Goal: Task Accomplishment & Management: Complete application form

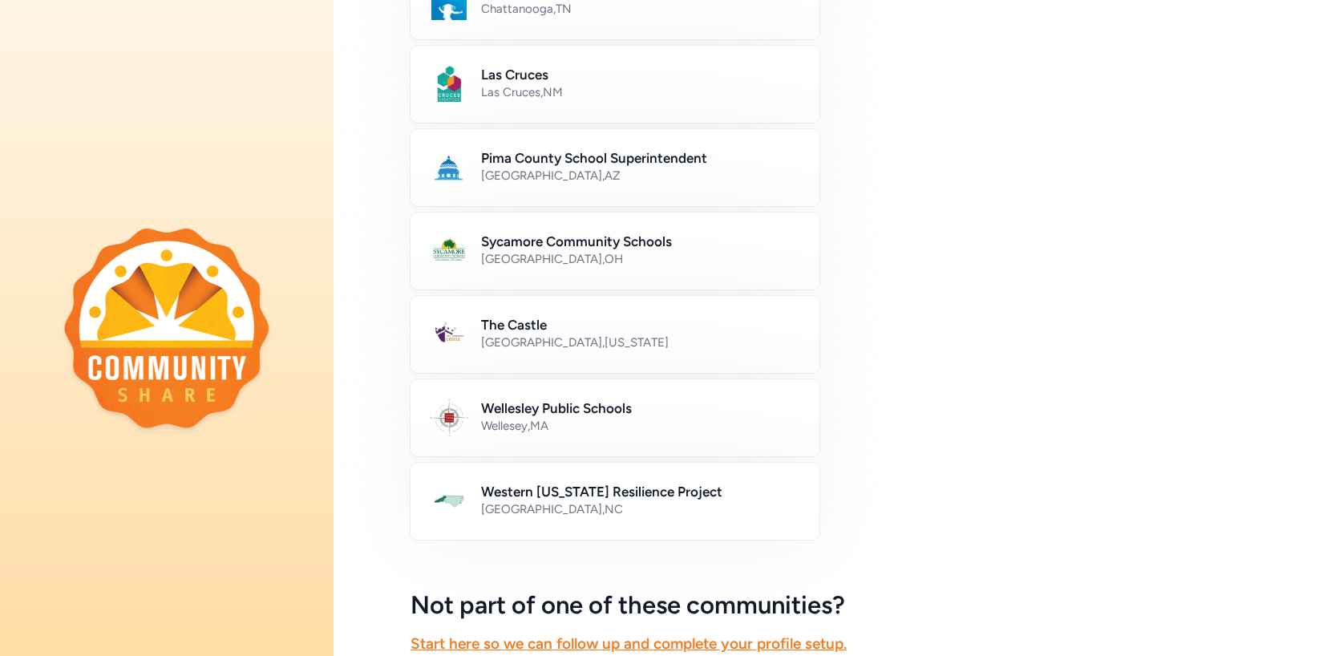
scroll to position [794, 0]
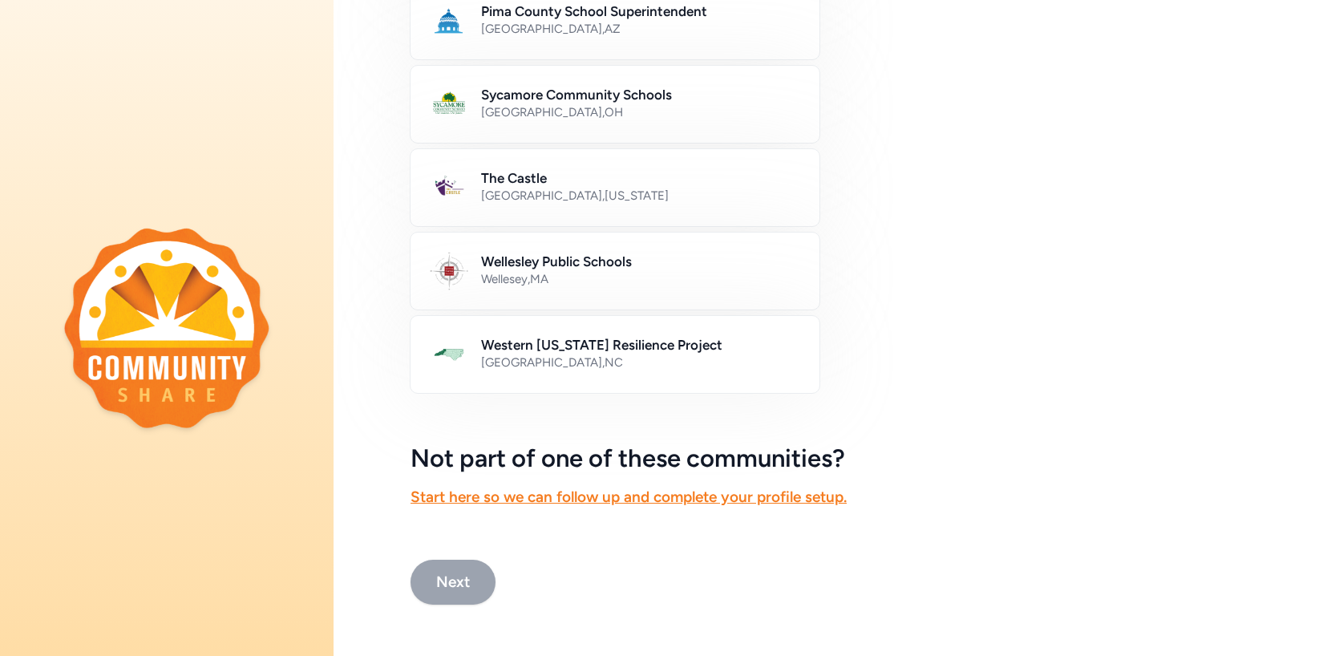
click at [455, 571] on button "Next" at bounding box center [452, 581] width 85 height 45
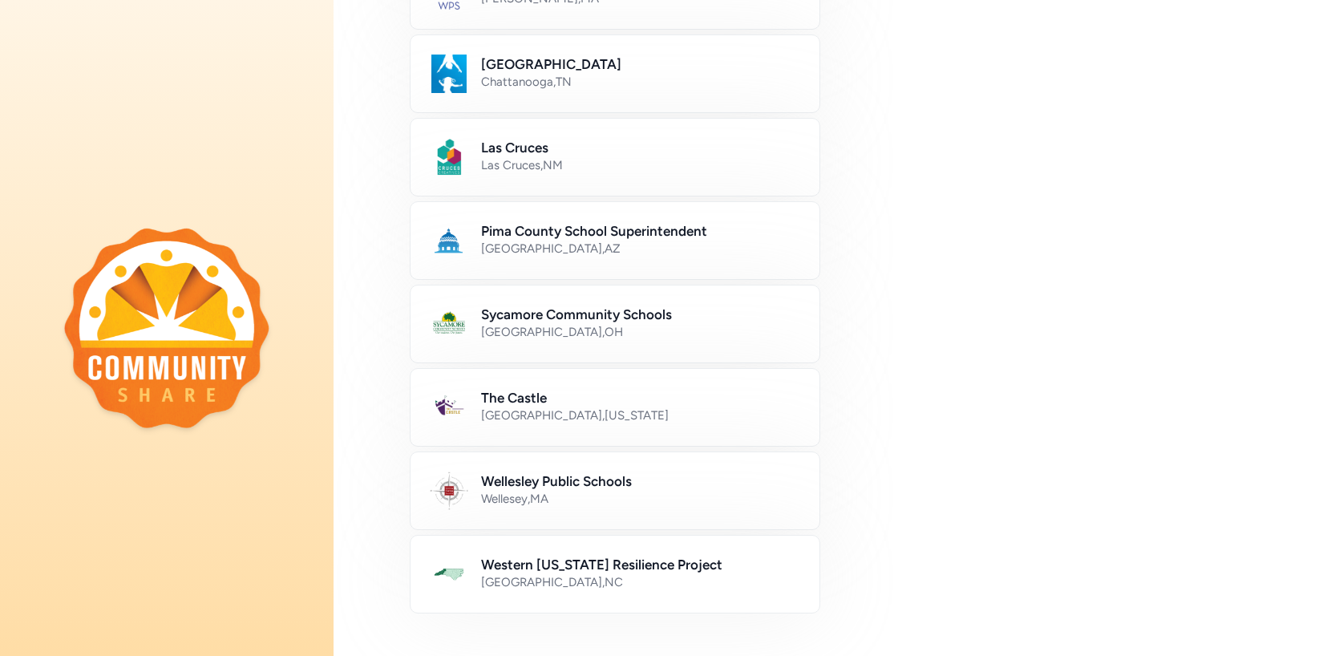
scroll to position [590, 0]
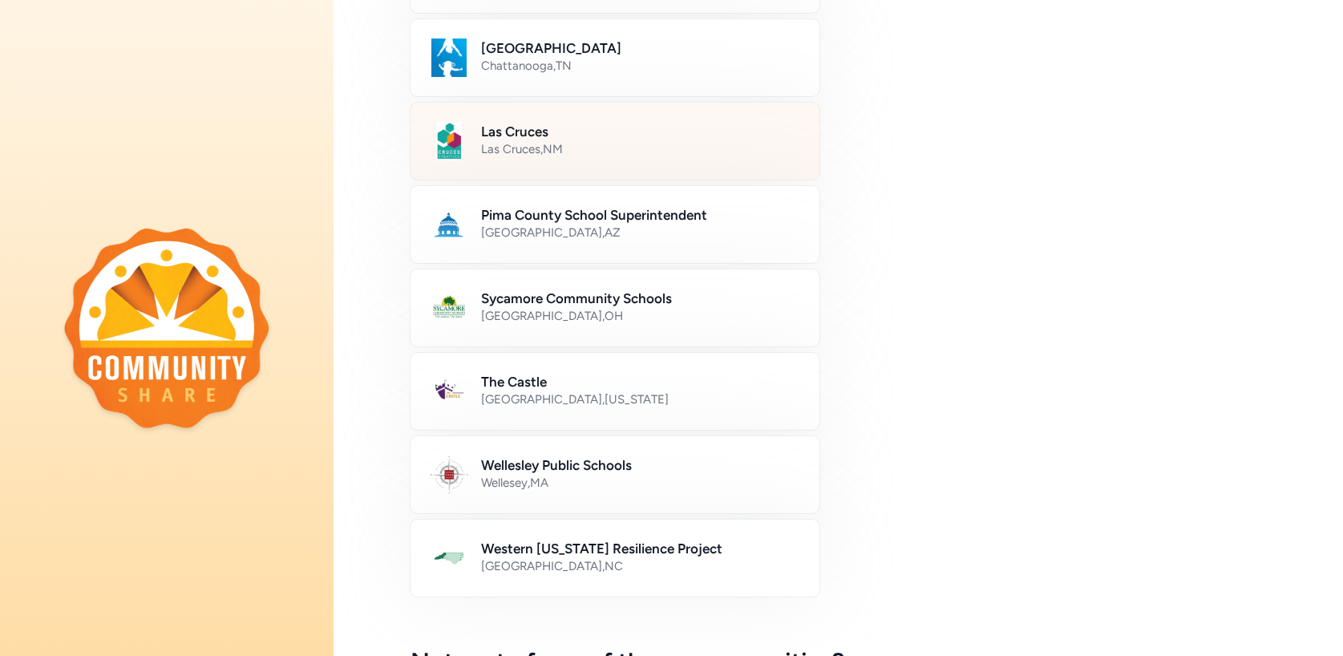
click at [515, 123] on h2 "Las Cruces" at bounding box center [640, 131] width 319 height 19
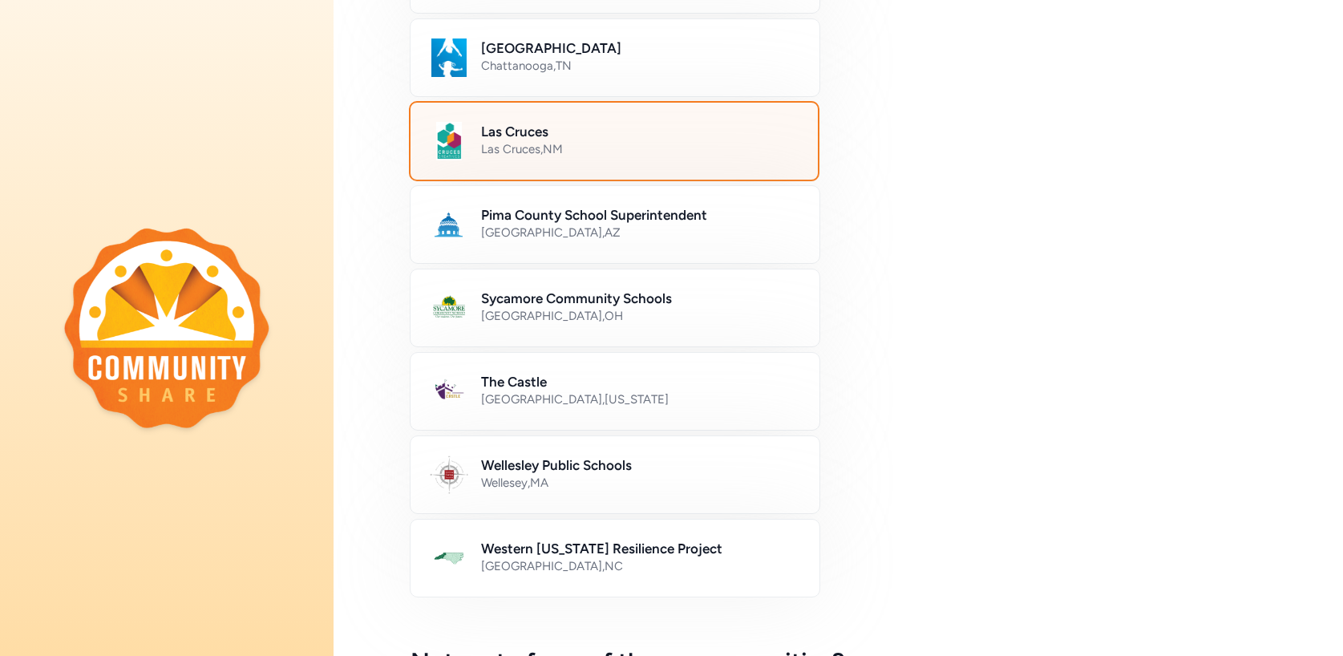
click at [513, 135] on h2 "Las Cruces" at bounding box center [639, 131] width 317 height 19
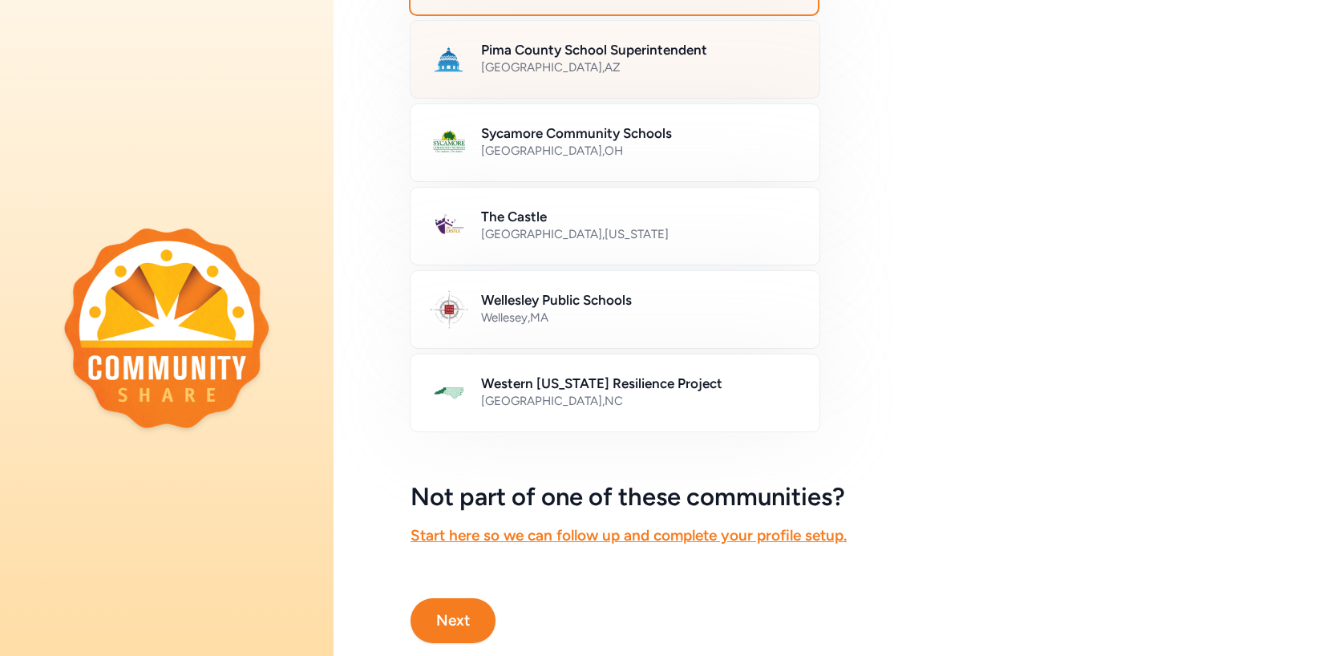
scroll to position [794, 0]
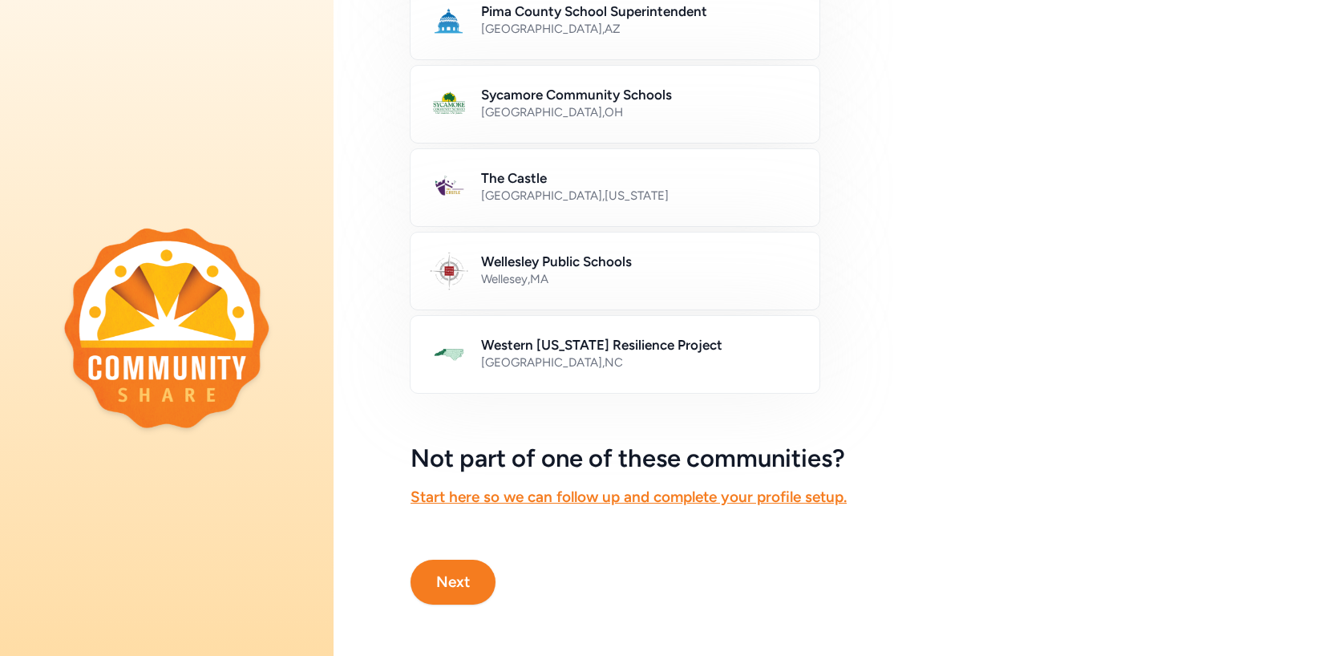
click at [448, 567] on button "Next" at bounding box center [452, 581] width 85 height 45
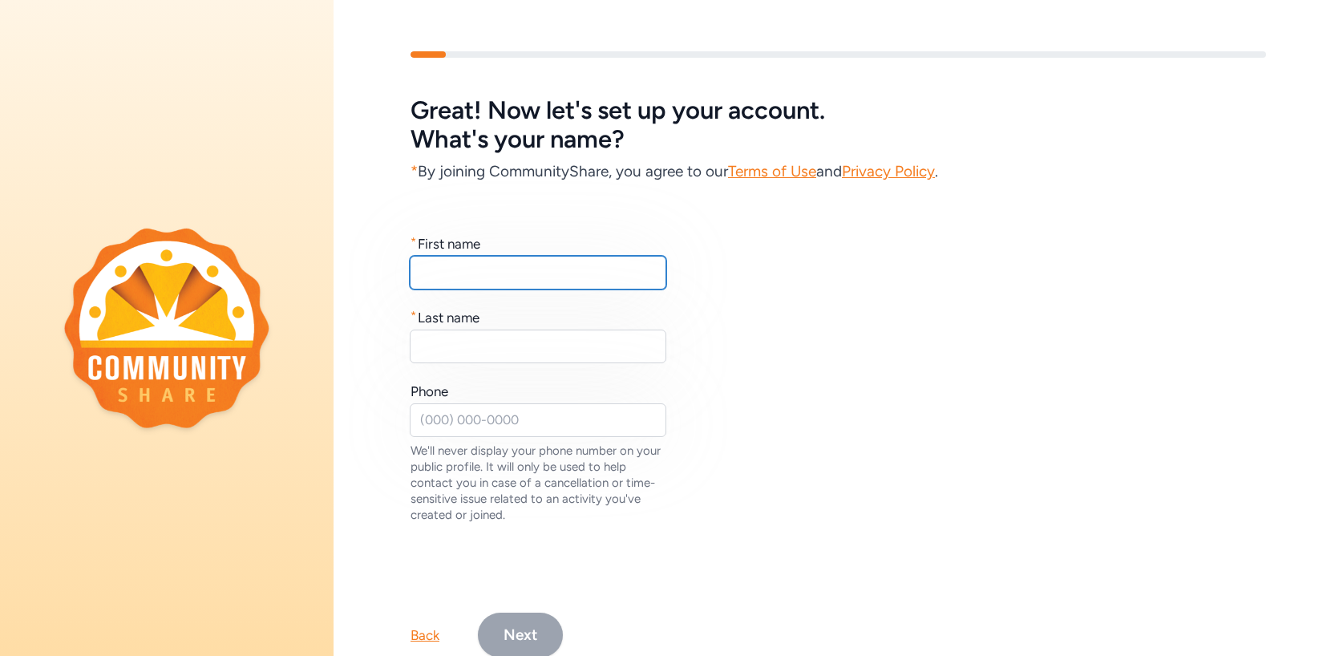
click at [468, 273] on input "text" at bounding box center [538, 273] width 256 height 34
type input "Highland"
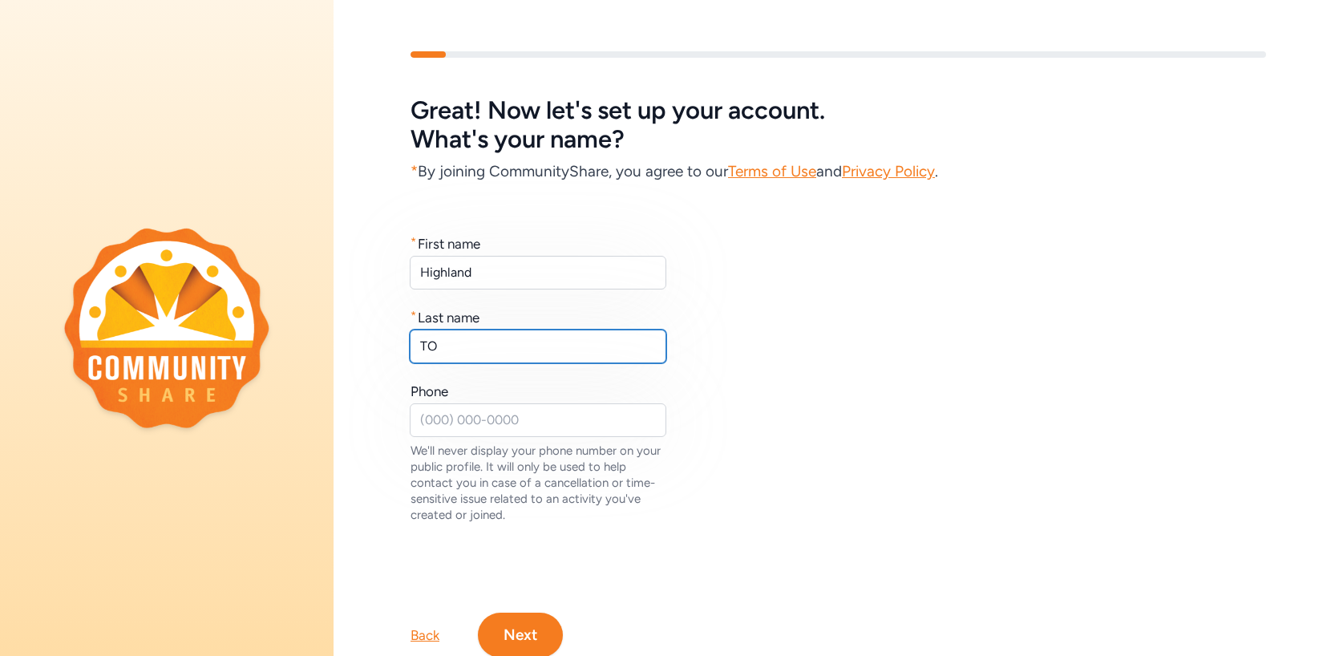
type input "T"
type input "PTO"
click at [502, 631] on button "Next" at bounding box center [520, 634] width 85 height 45
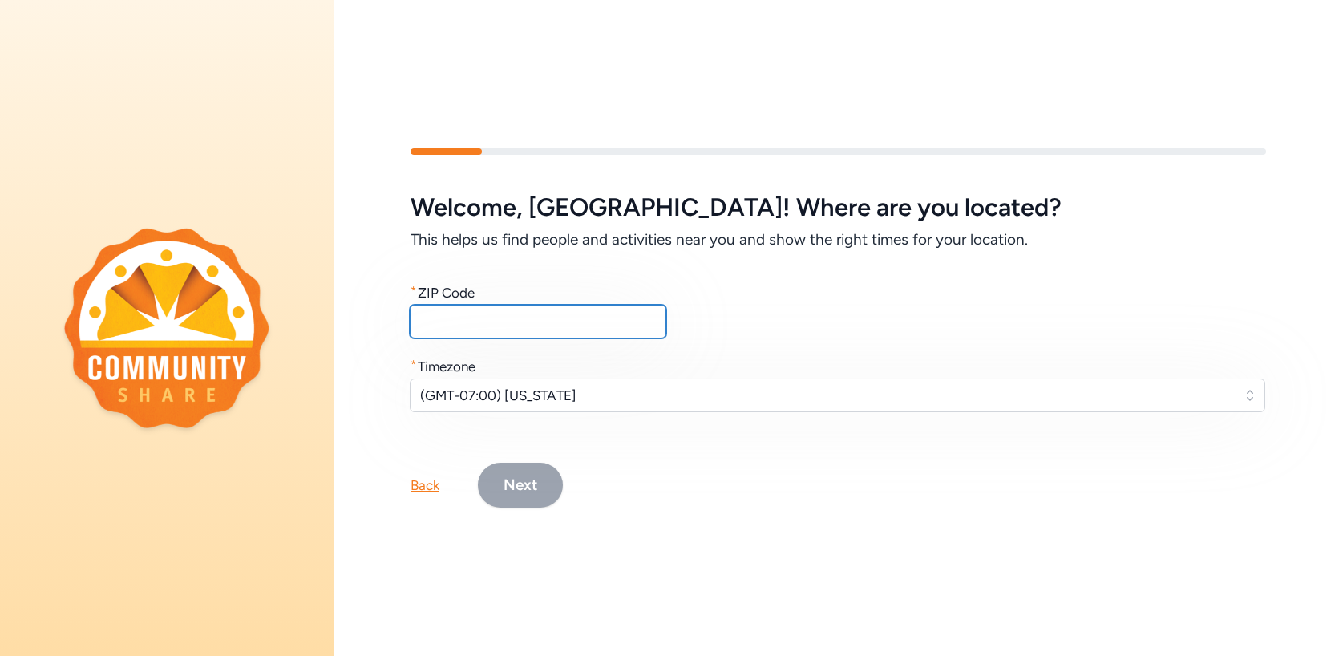
click at [483, 325] on input "text" at bounding box center [538, 322] width 256 height 34
type input "88012"
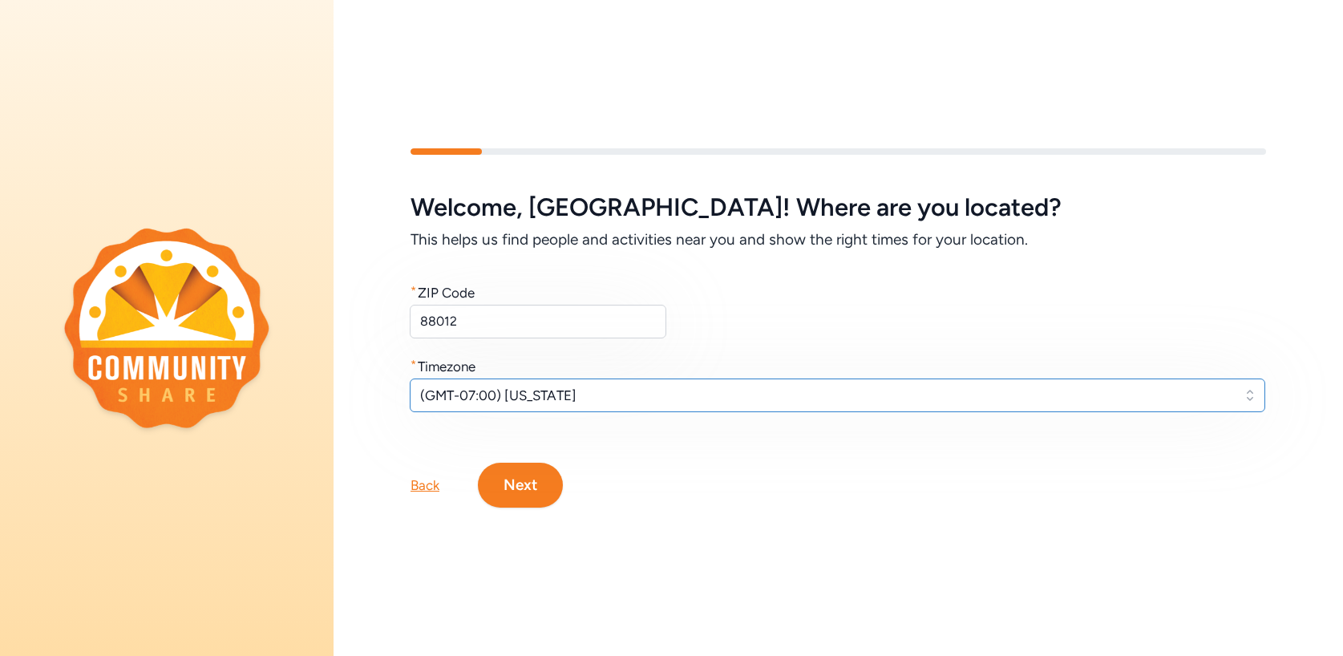
click at [521, 397] on span "(GMT-07:00) Arizona" at bounding box center [826, 395] width 812 height 19
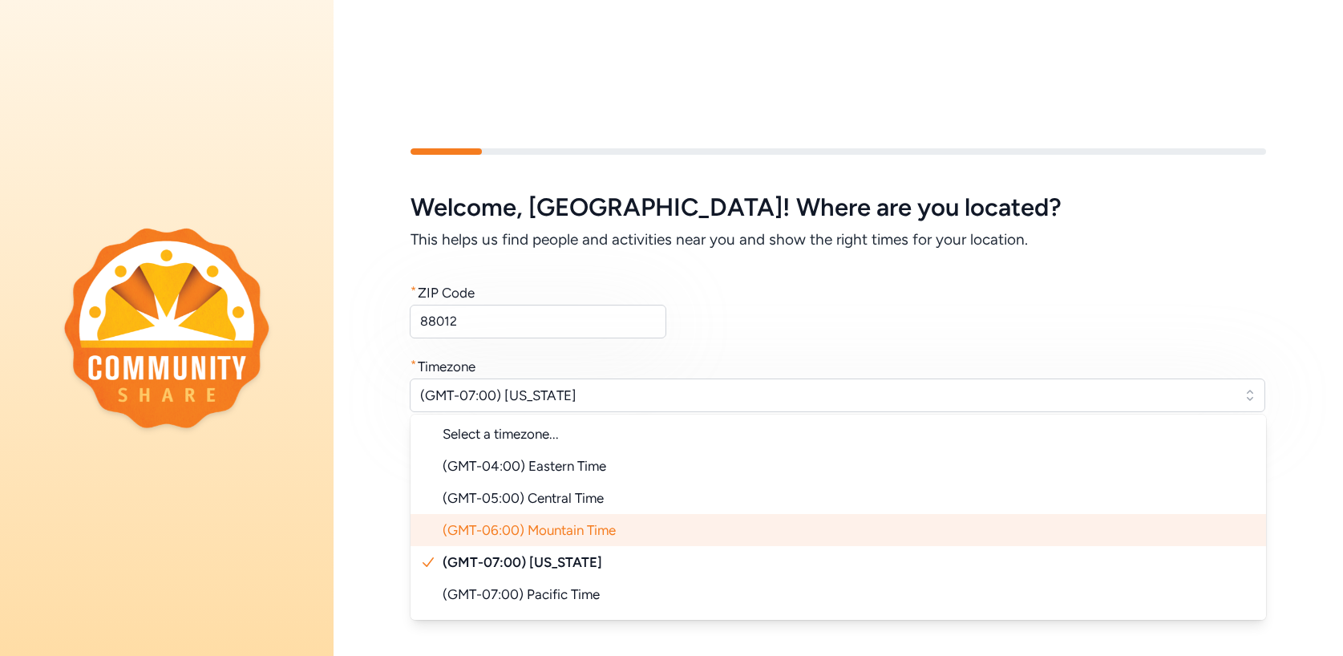
click at [523, 534] on span "(GMT-06:00) Mountain Time" at bounding box center [528, 530] width 173 height 16
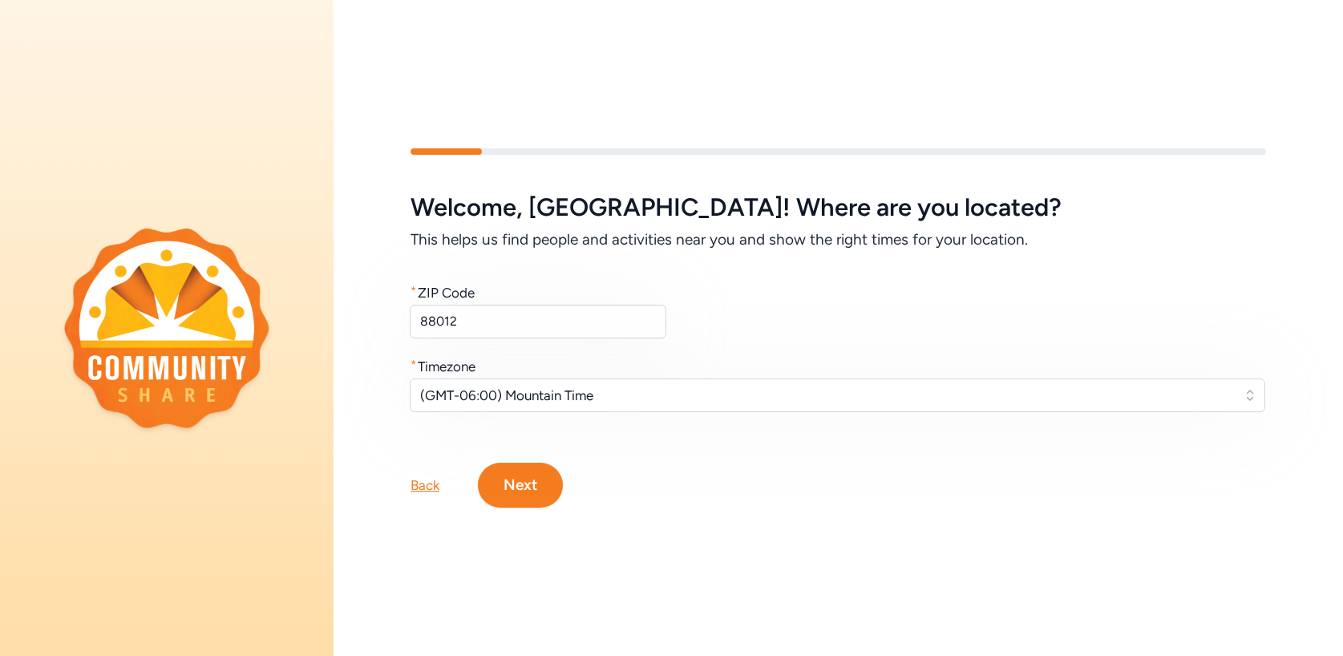
click at [525, 475] on button "Next" at bounding box center [520, 484] width 85 height 45
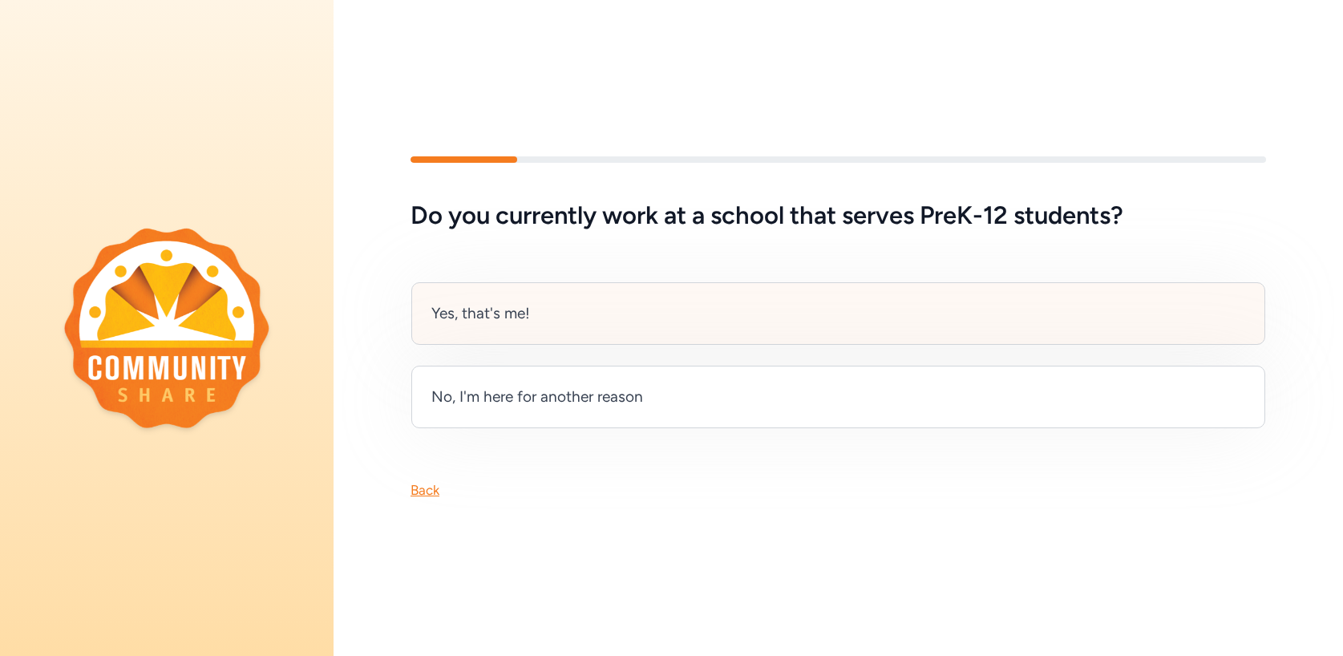
click at [483, 316] on div "Yes, that's me!" at bounding box center [480, 313] width 99 height 22
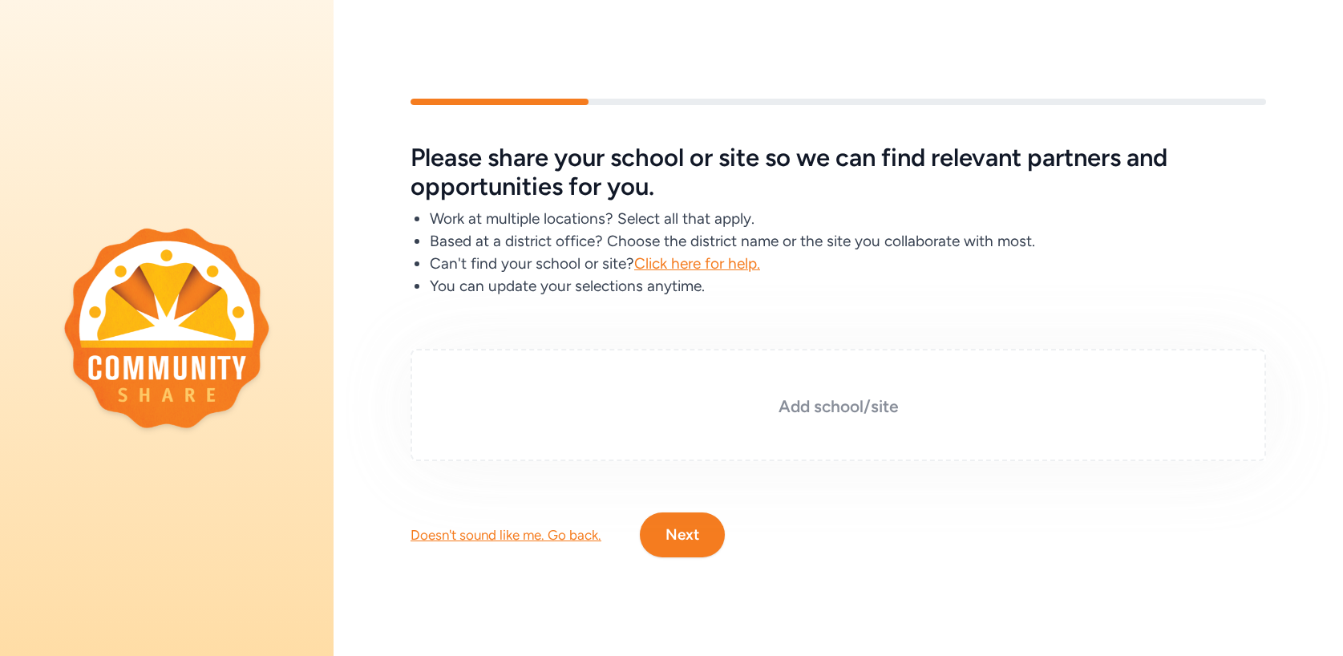
click at [809, 407] on h3 "Add school/site" at bounding box center [837, 406] width 775 height 22
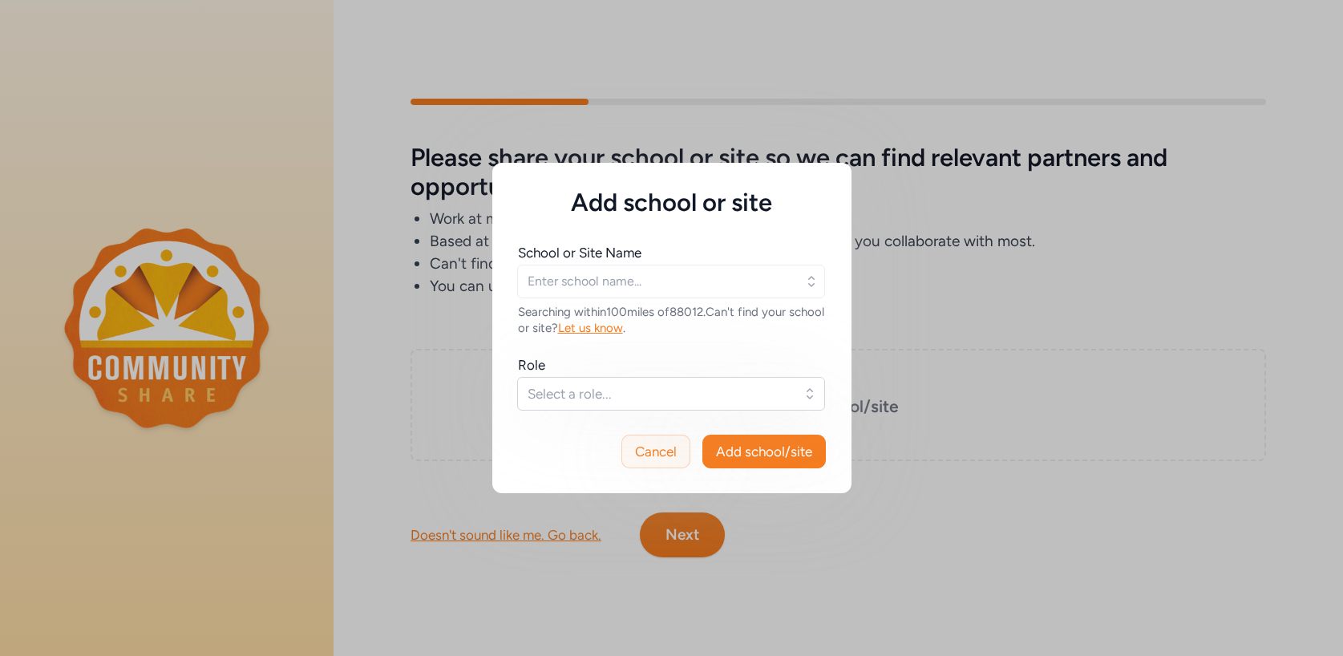
click at [668, 453] on span "Cancel" at bounding box center [656, 451] width 42 height 19
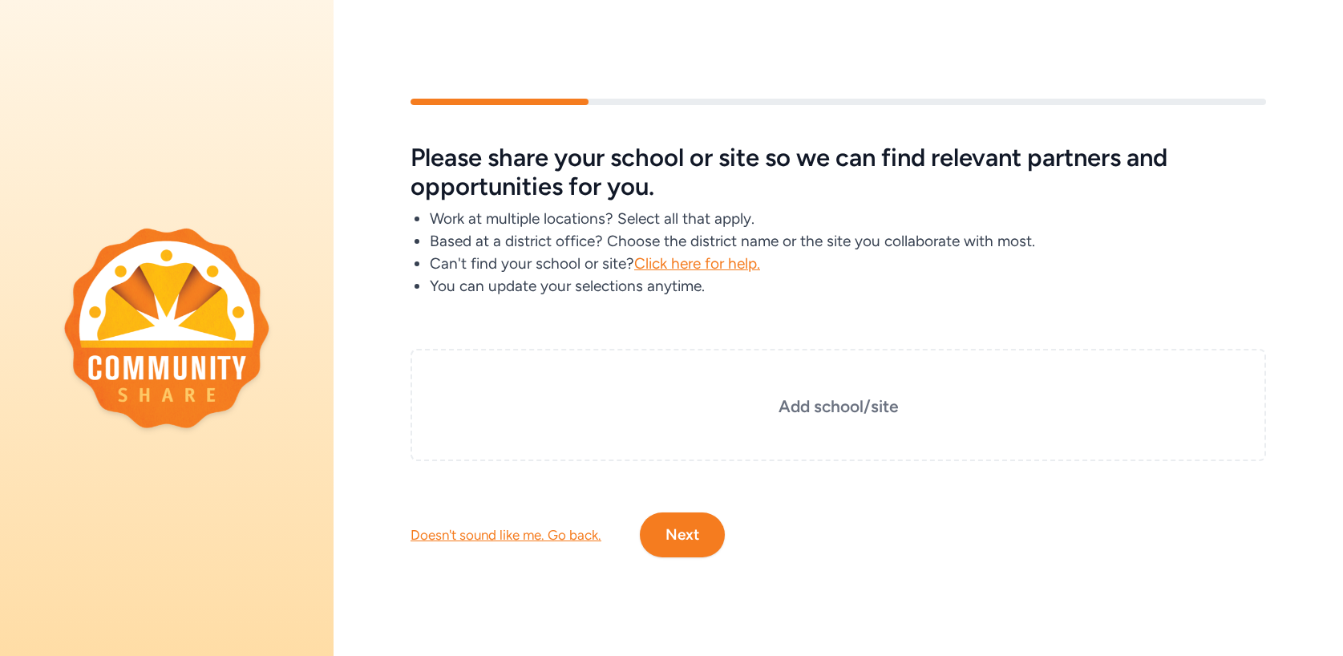
click at [673, 531] on button "Next" at bounding box center [682, 534] width 85 height 45
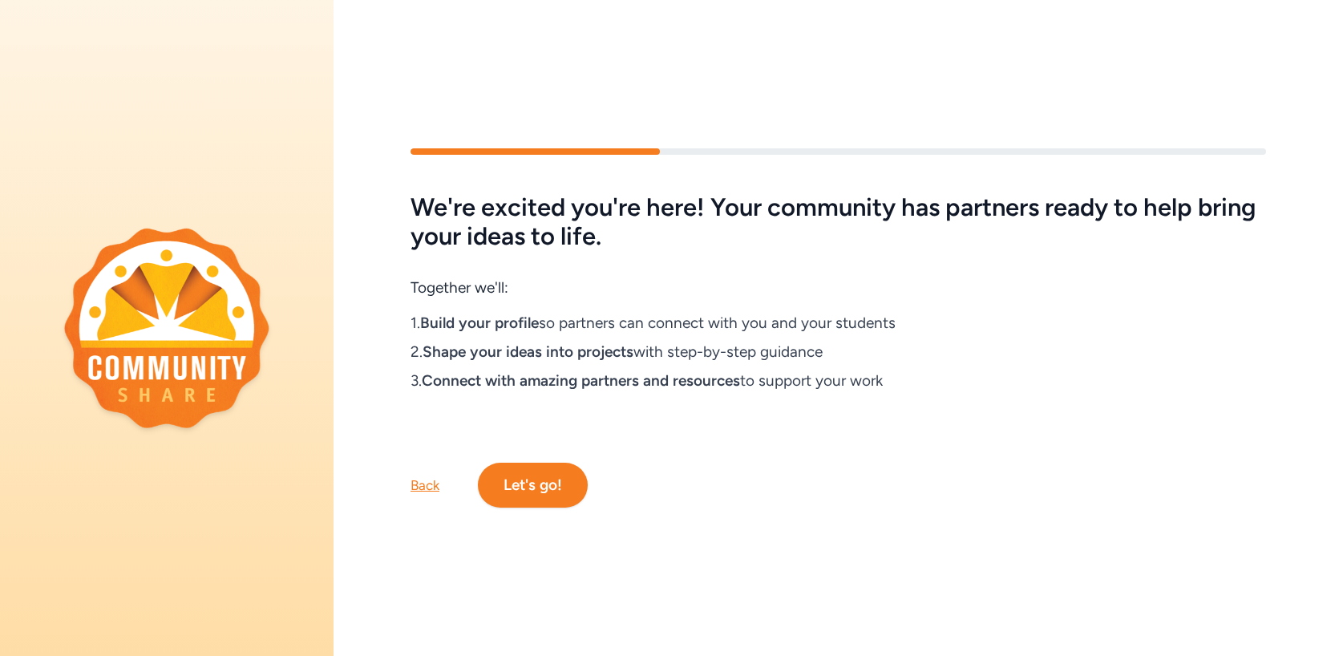
click at [535, 482] on button "Let's go!" at bounding box center [533, 484] width 110 height 45
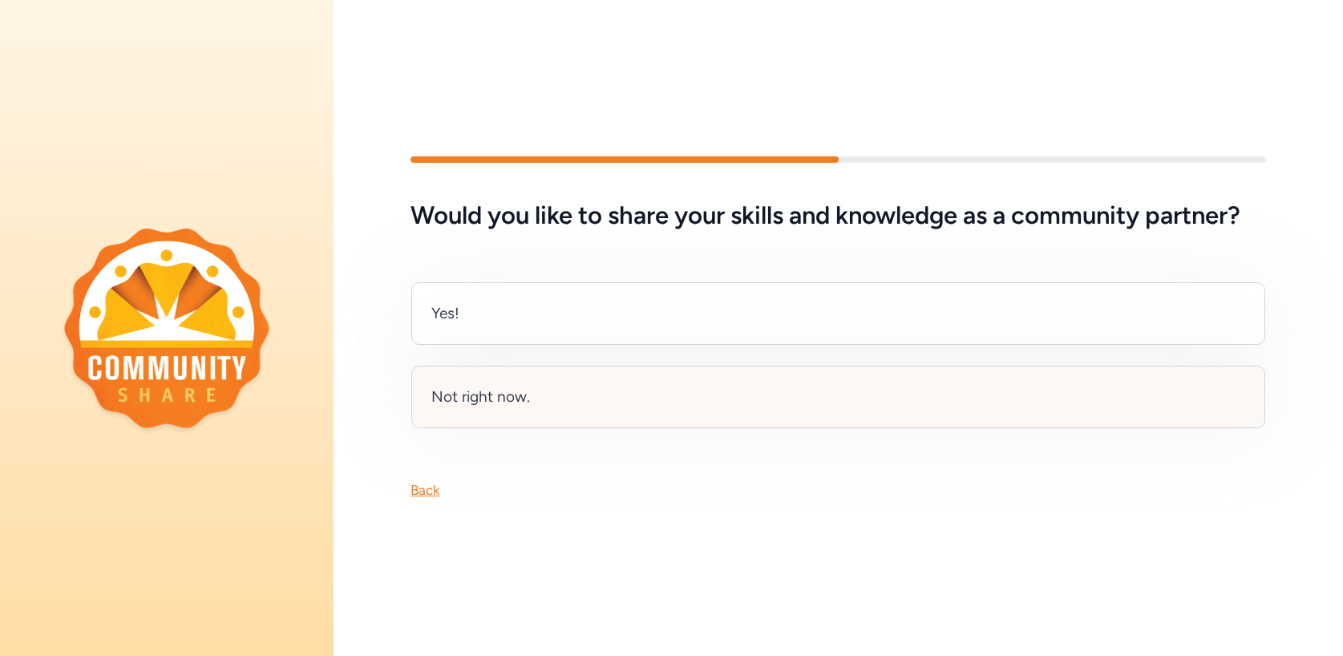
click at [462, 403] on div "Not right now." at bounding box center [480, 397] width 99 height 22
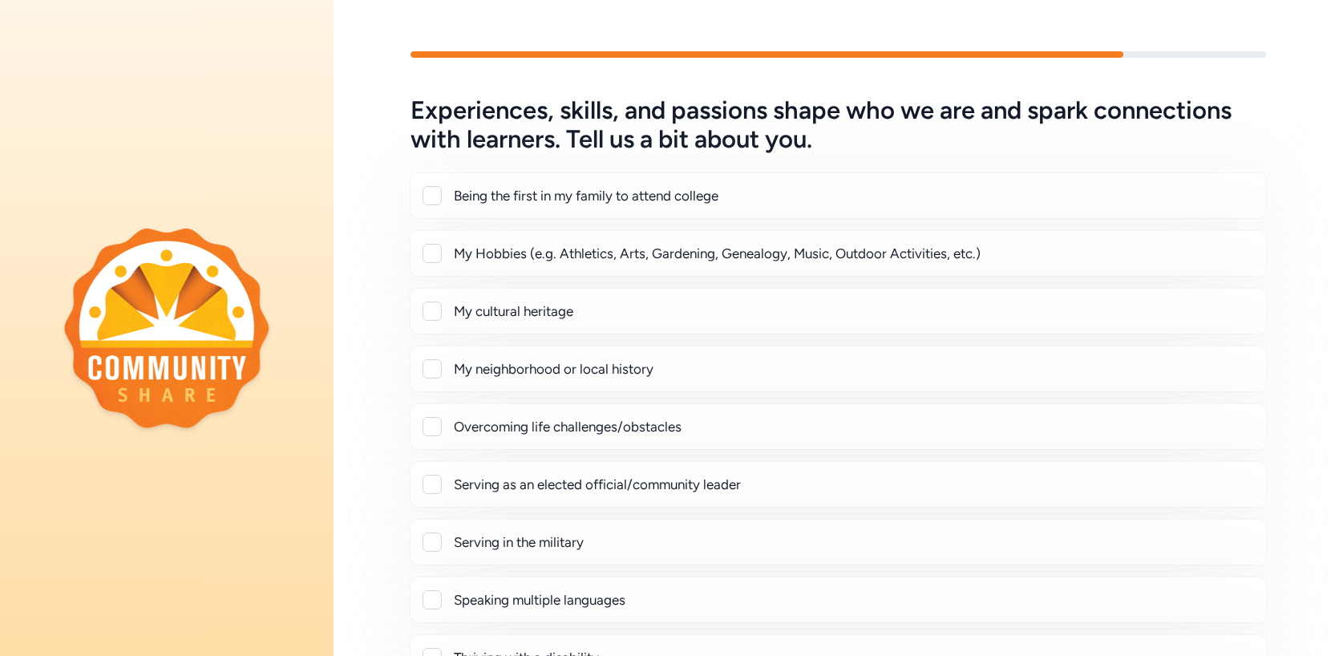
scroll to position [268, 0]
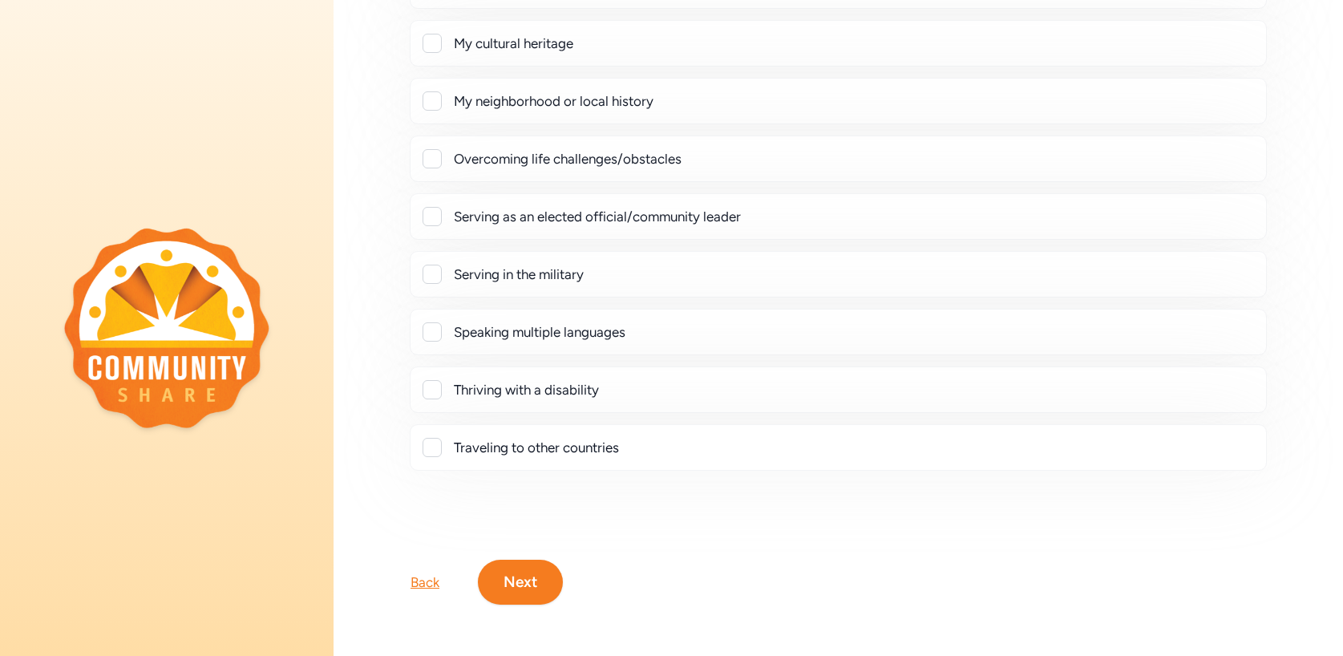
click at [513, 562] on button "Next" at bounding box center [520, 581] width 85 height 45
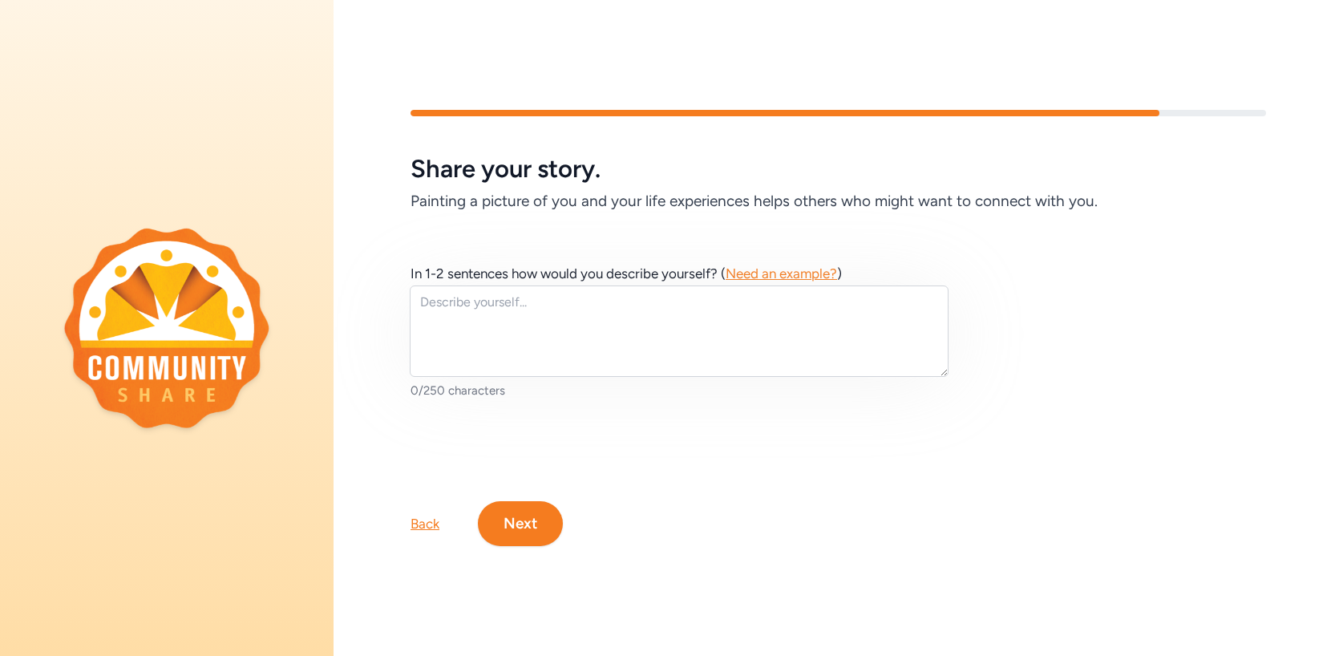
click at [501, 526] on button "Next" at bounding box center [520, 523] width 85 height 45
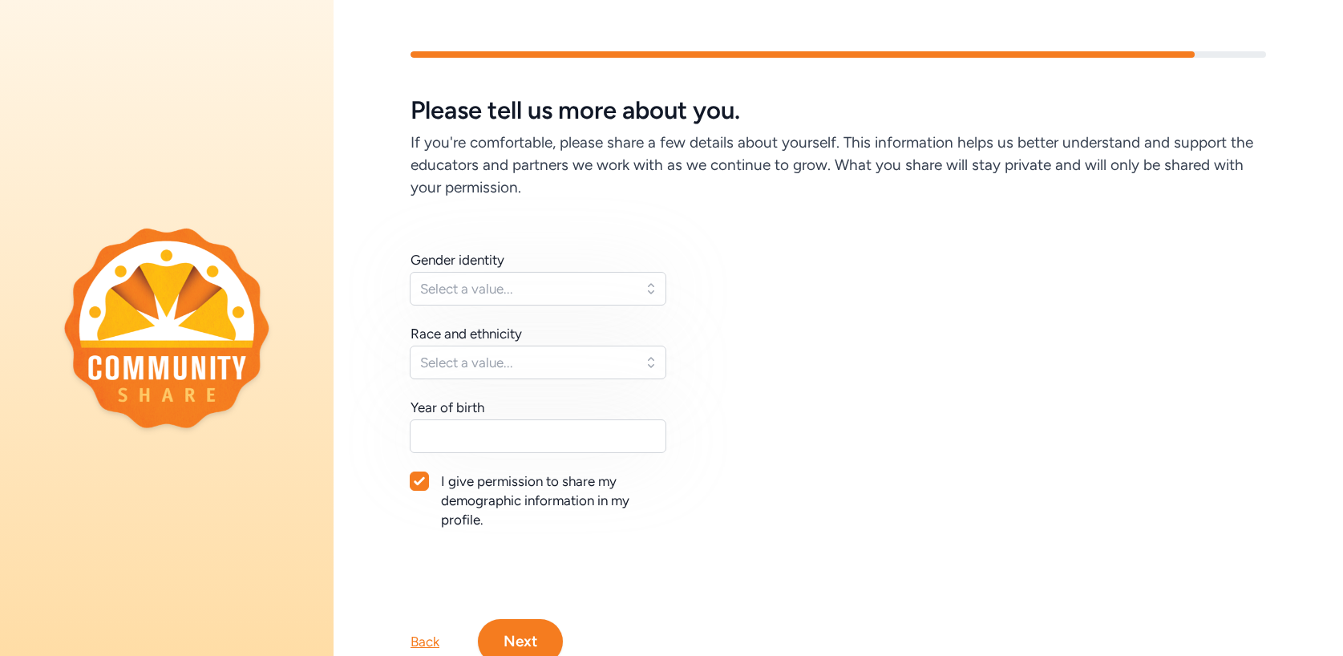
click at [517, 632] on button "Next" at bounding box center [520, 641] width 85 height 45
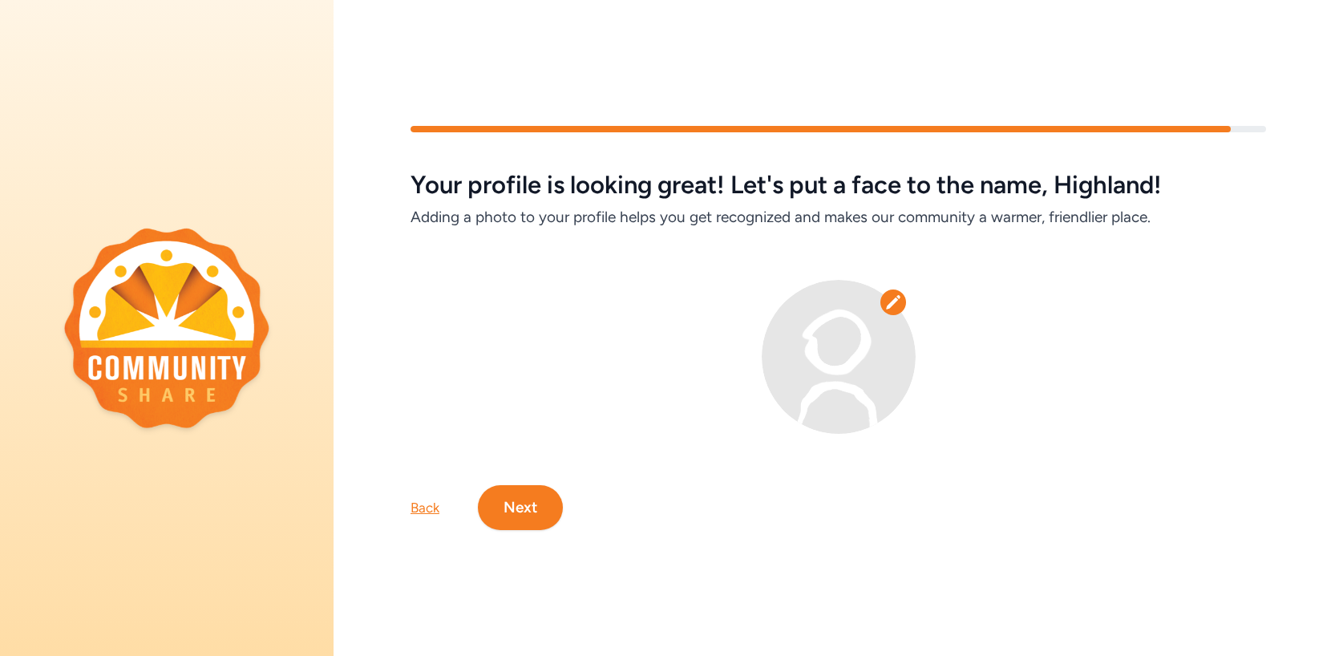
click at [519, 511] on button "Next" at bounding box center [520, 507] width 85 height 45
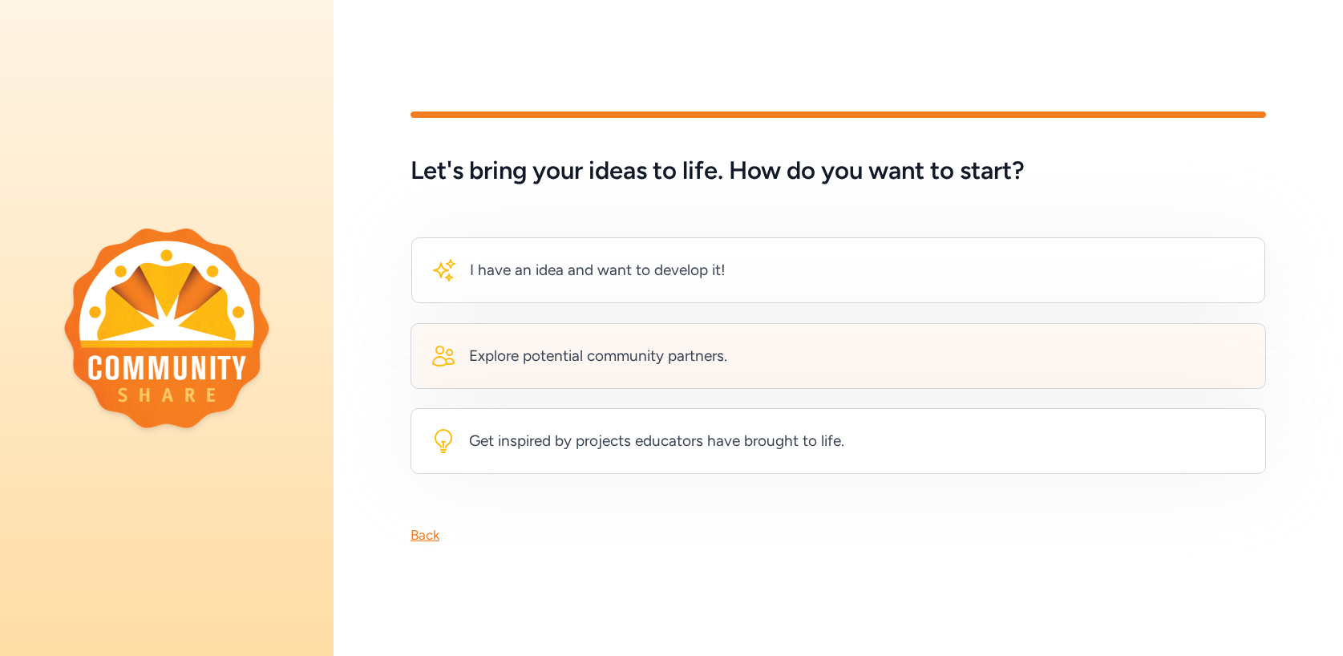
click at [558, 346] on div "Explore potential community partners." at bounding box center [598, 356] width 258 height 22
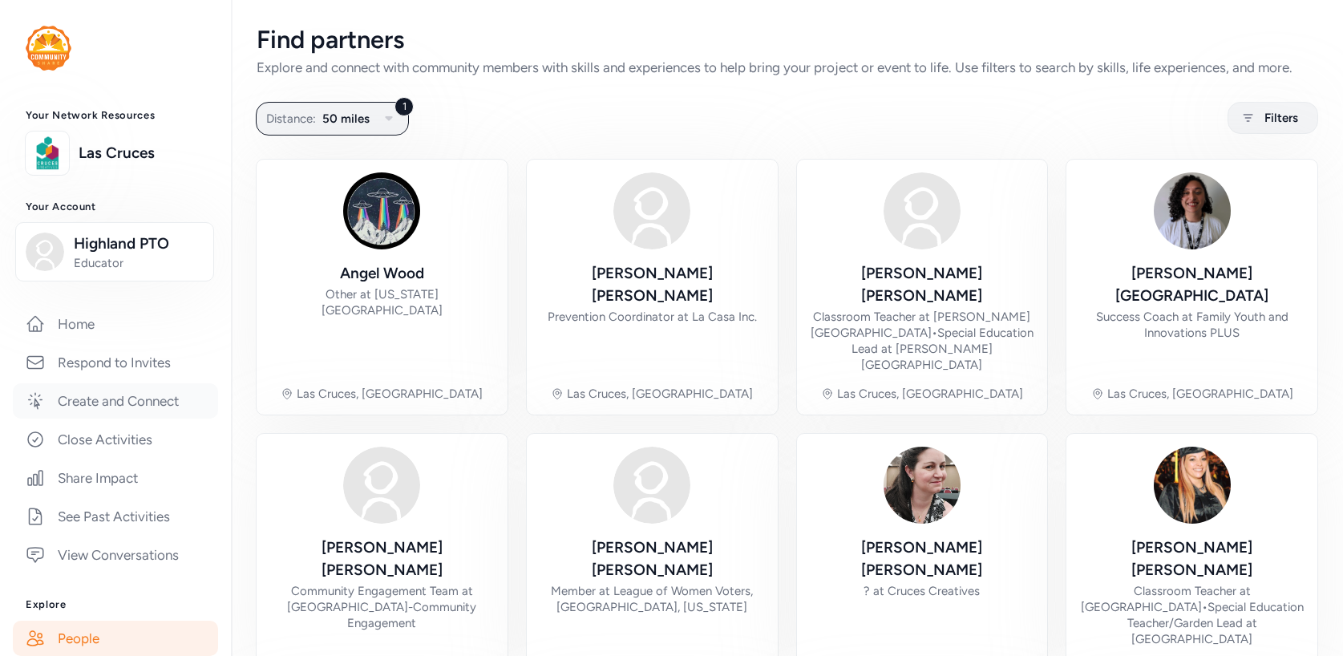
click at [73, 405] on link "Create and Connect" at bounding box center [115, 400] width 205 height 35
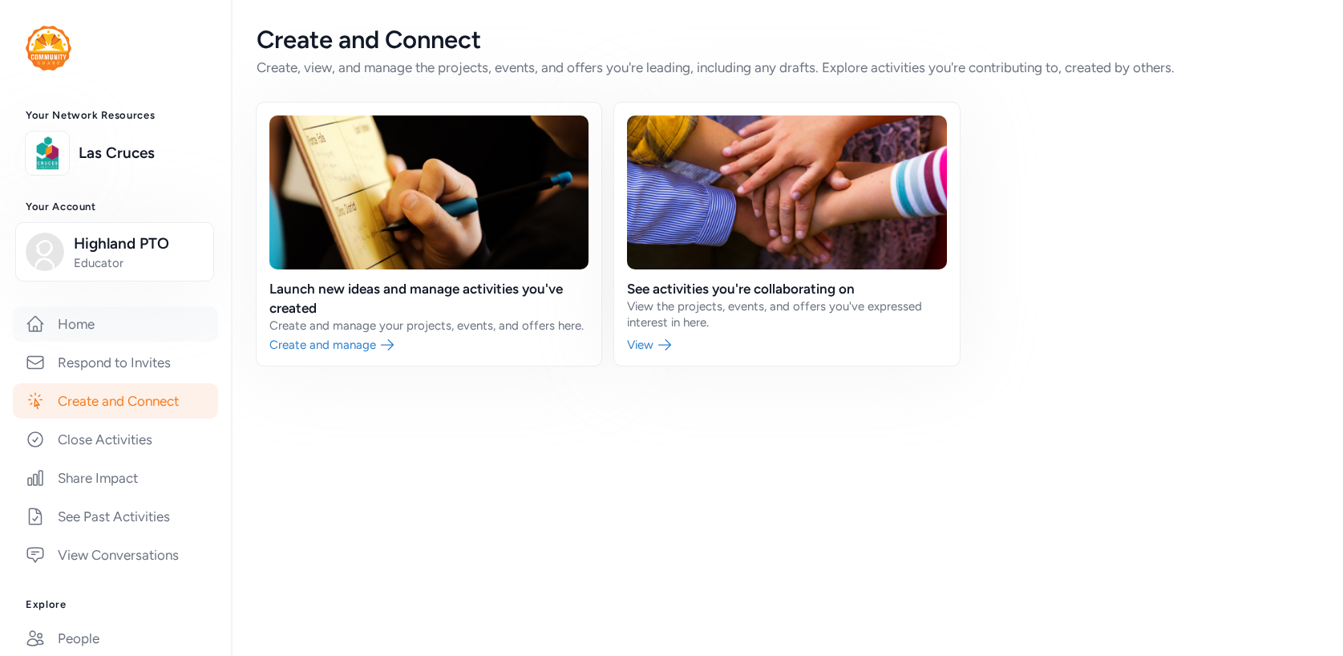
click at [85, 327] on link "Home" at bounding box center [115, 323] width 205 height 35
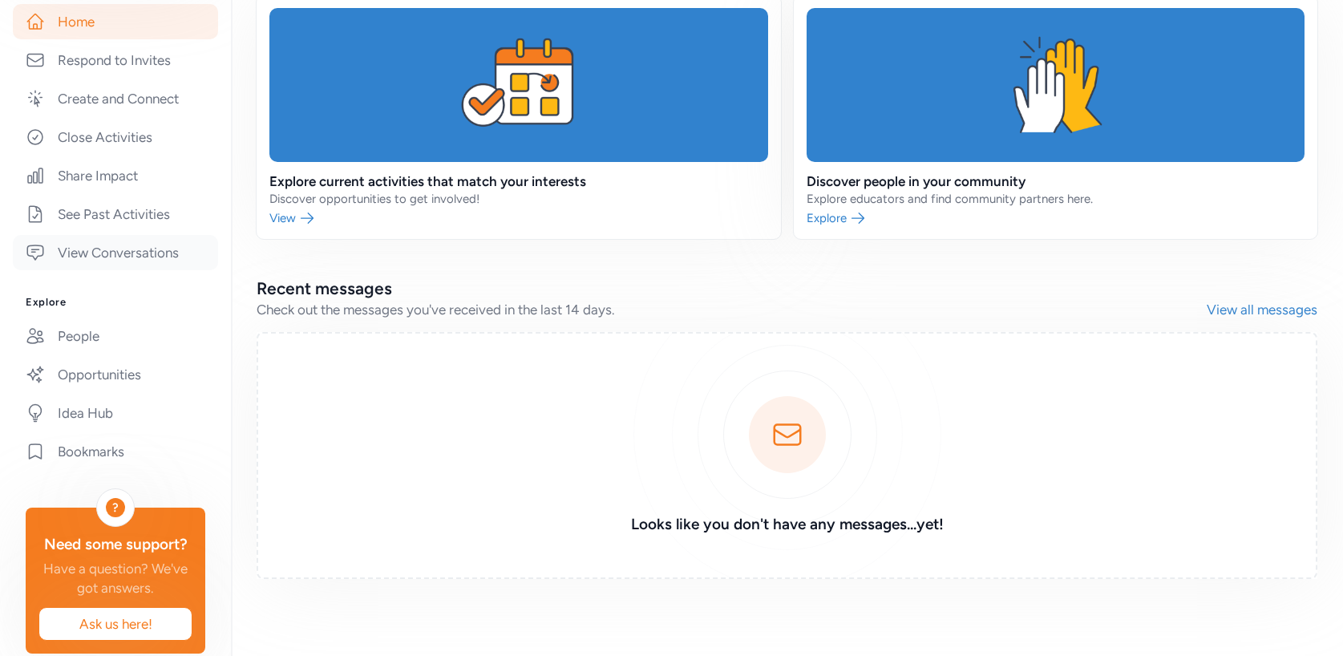
scroll to position [303, 0]
click at [84, 339] on link "People" at bounding box center [115, 334] width 205 height 35
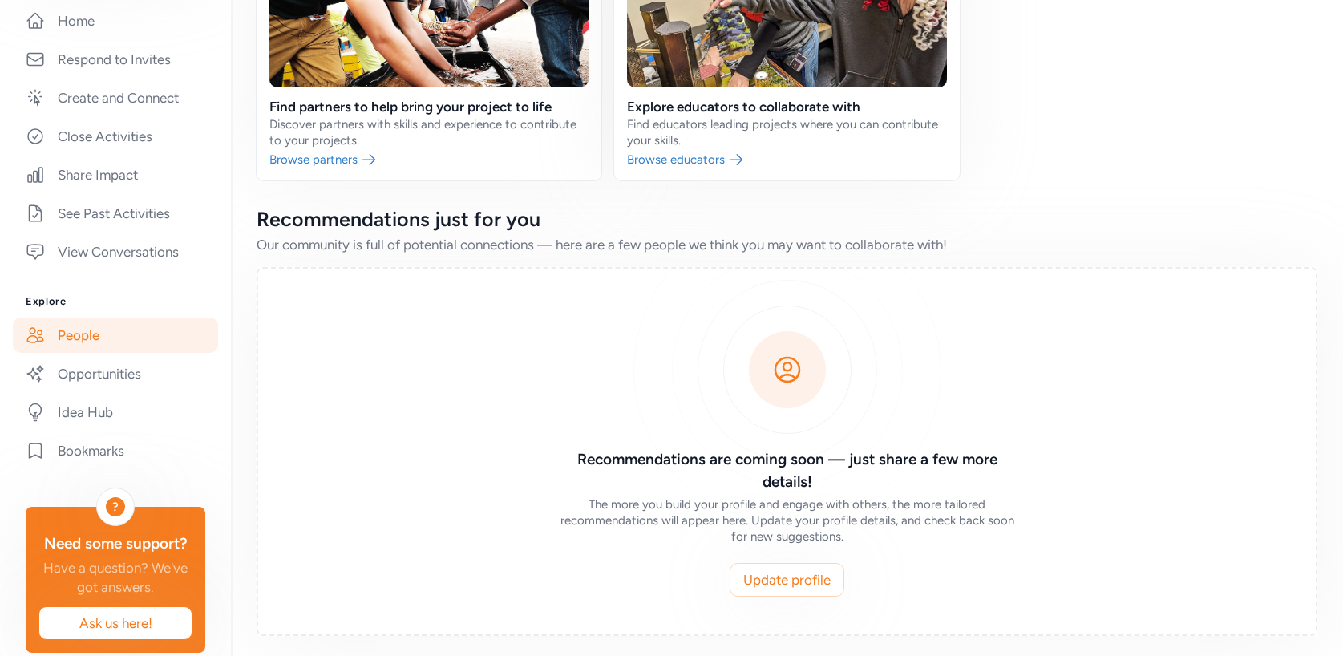
scroll to position [207, 0]
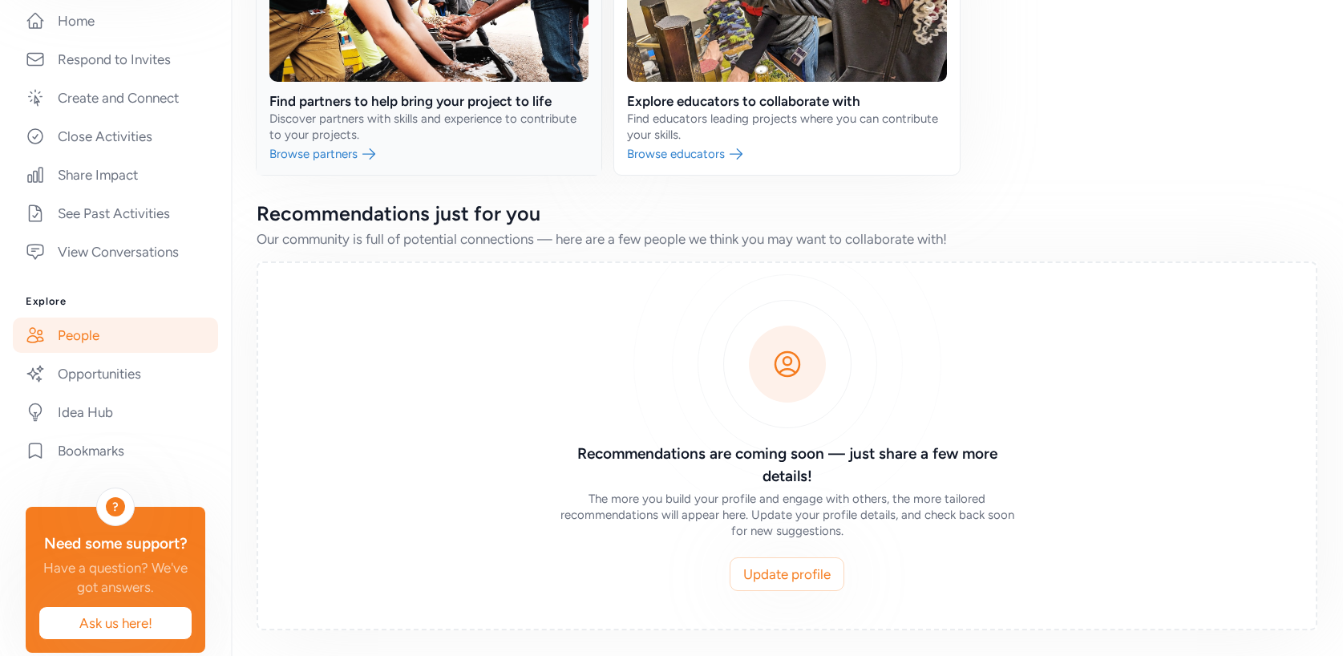
click at [296, 158] on link at bounding box center [428, 45] width 345 height 260
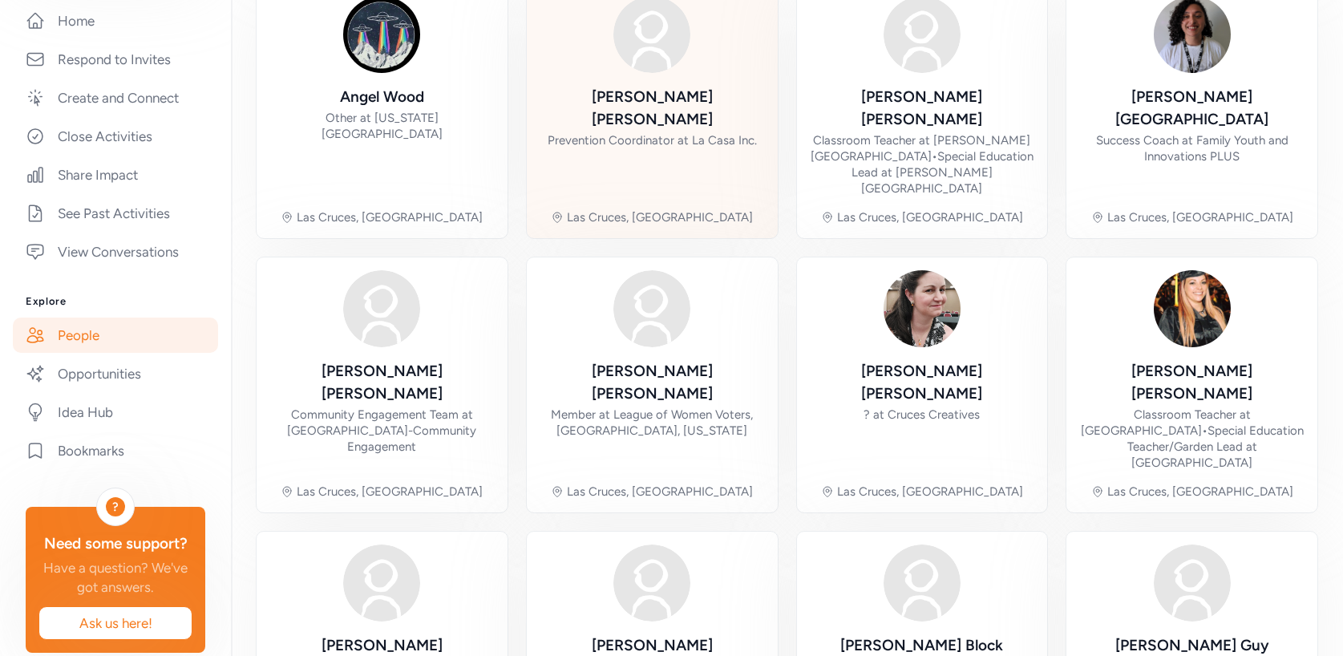
scroll to position [511, 0]
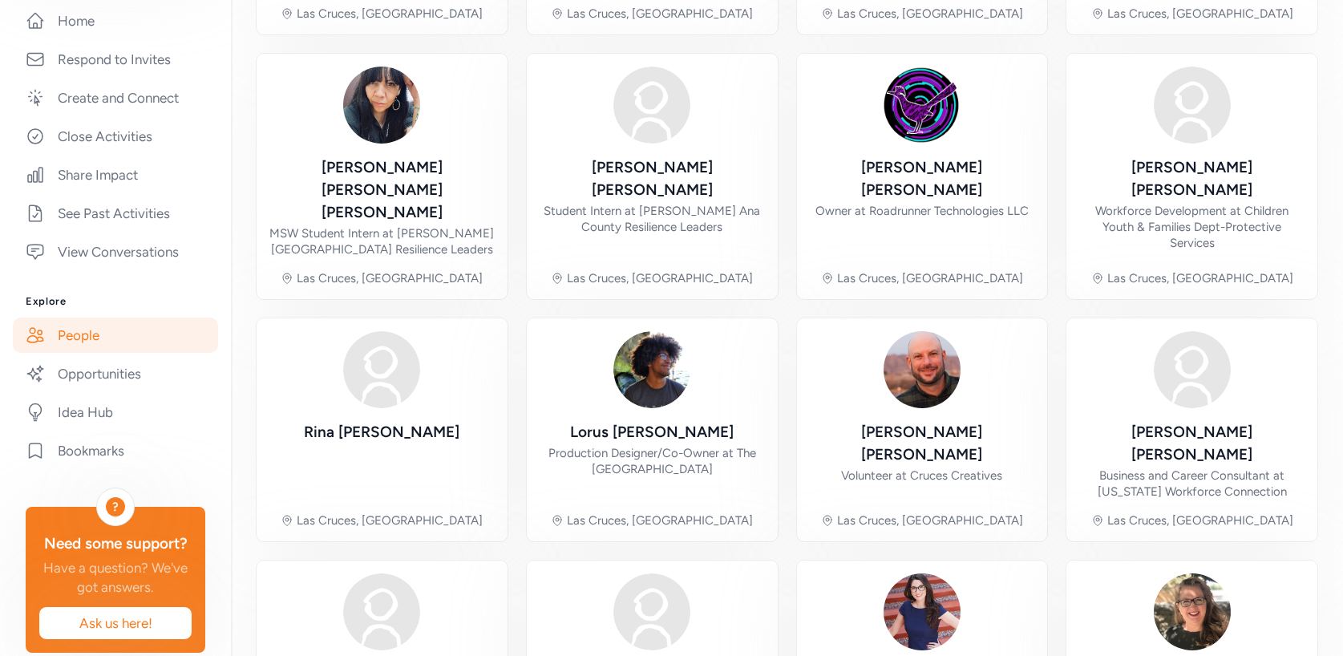
scroll to position [479, 0]
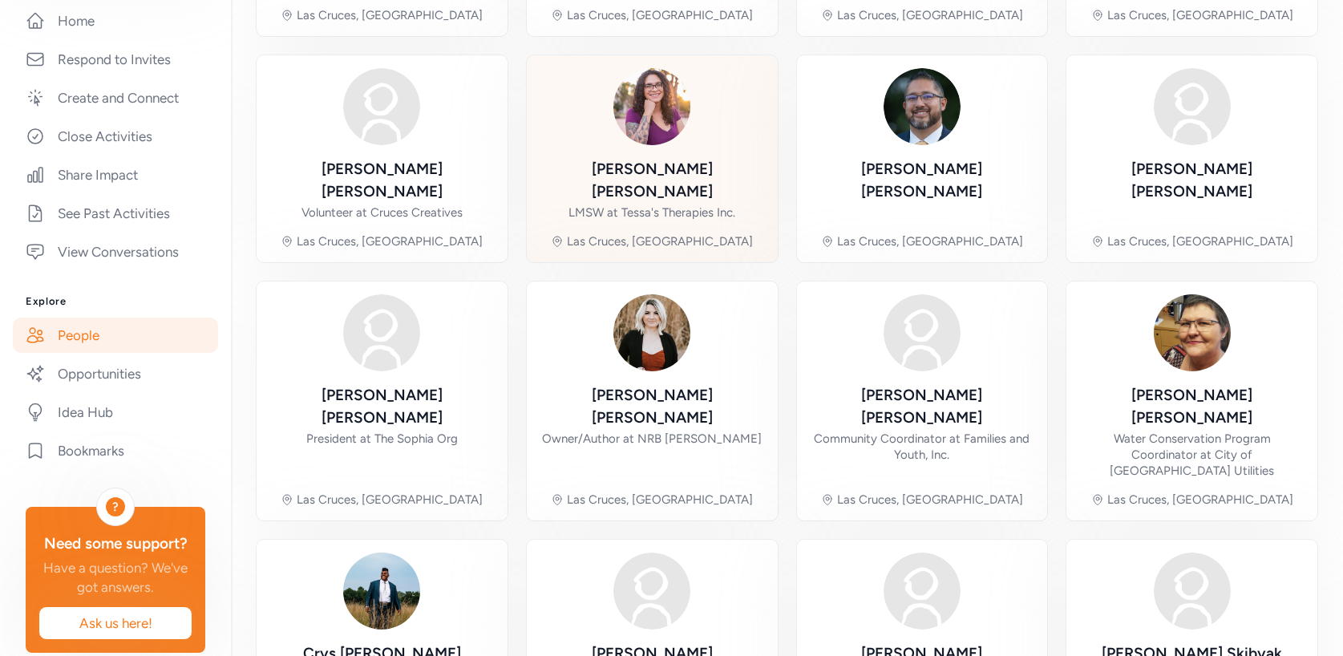
scroll to position [446, 0]
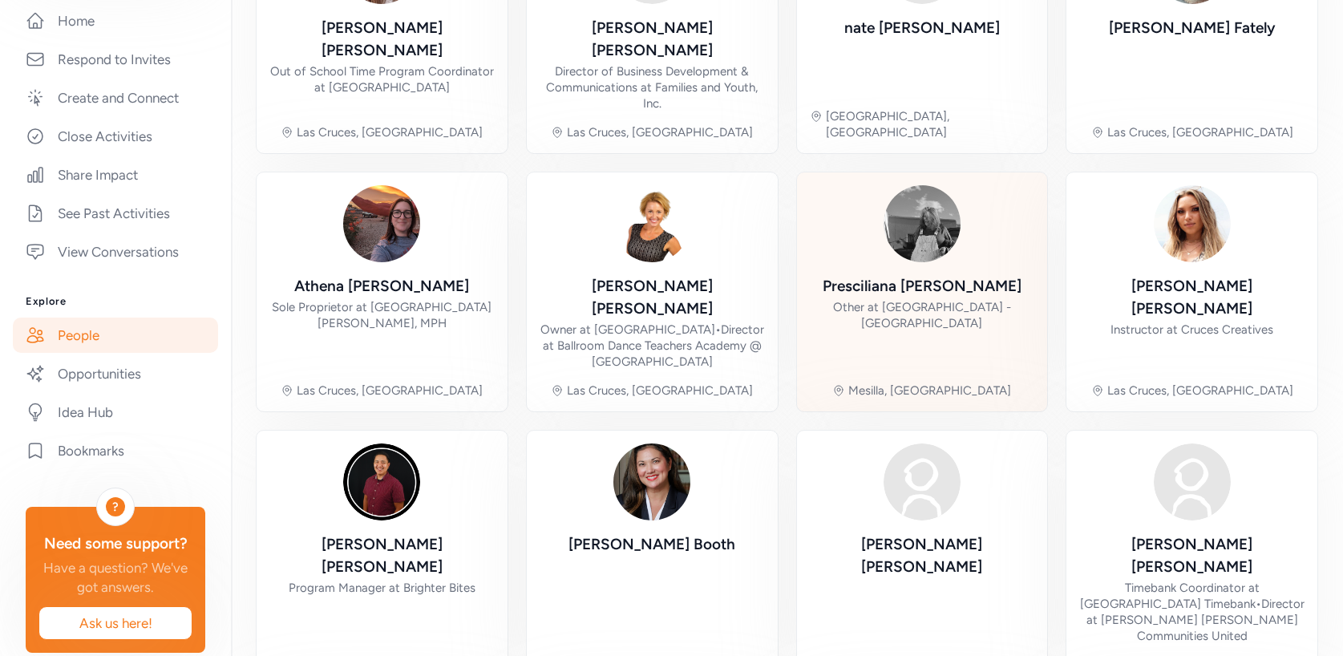
scroll to position [511, 0]
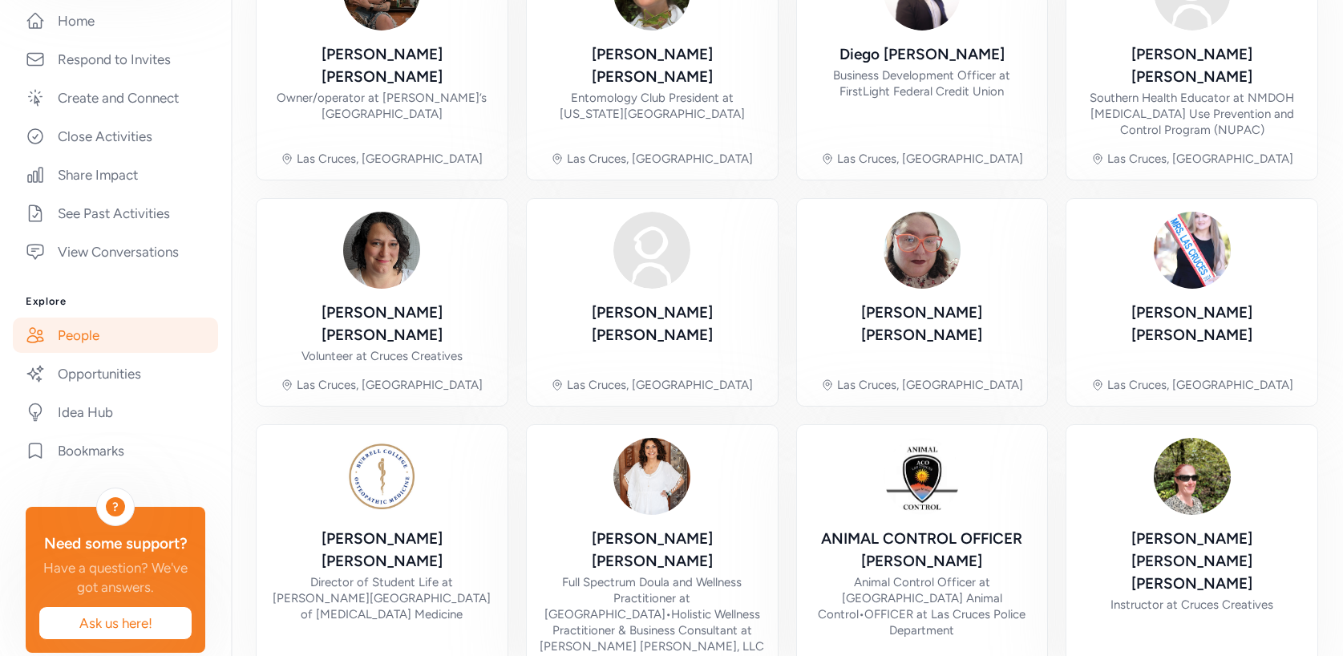
scroll to position [485, 0]
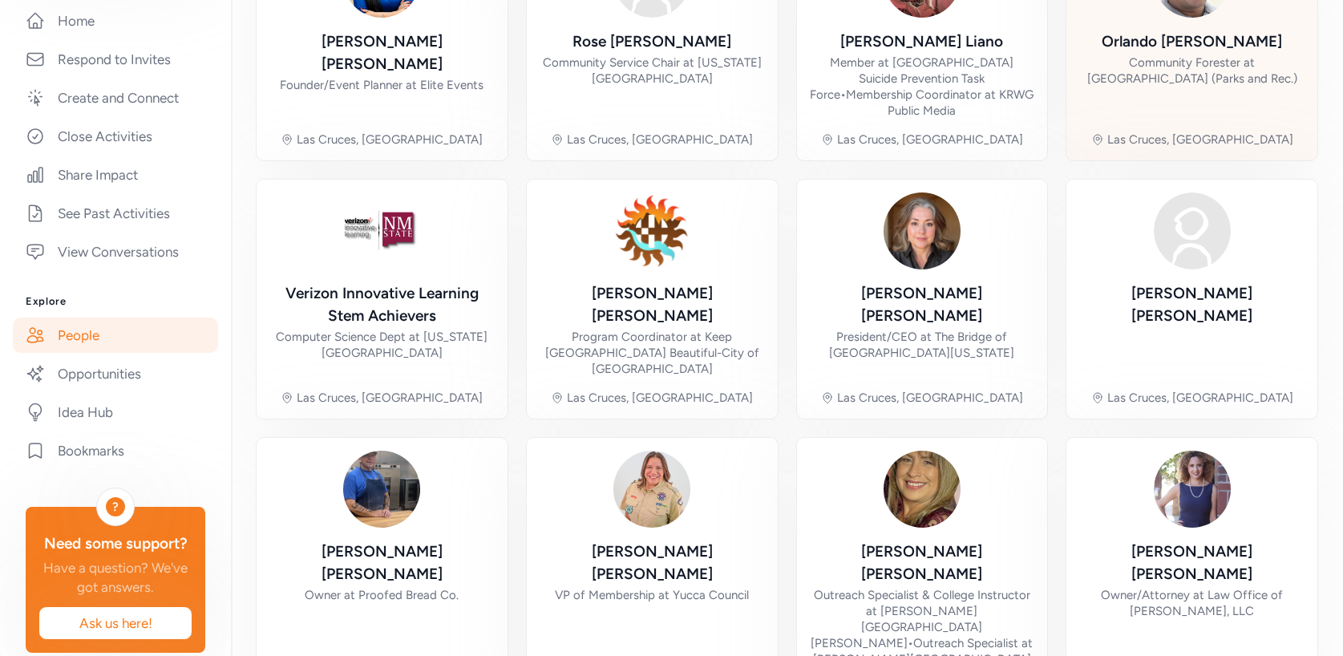
scroll to position [549, 0]
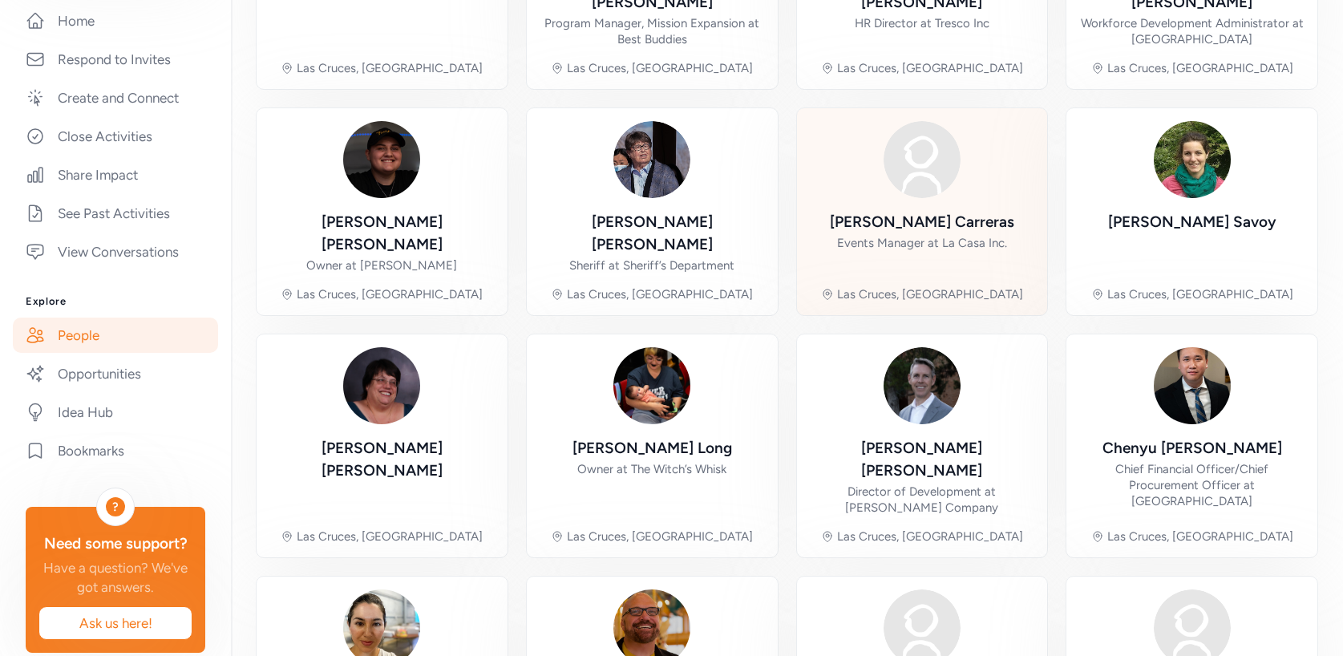
scroll to position [446, 0]
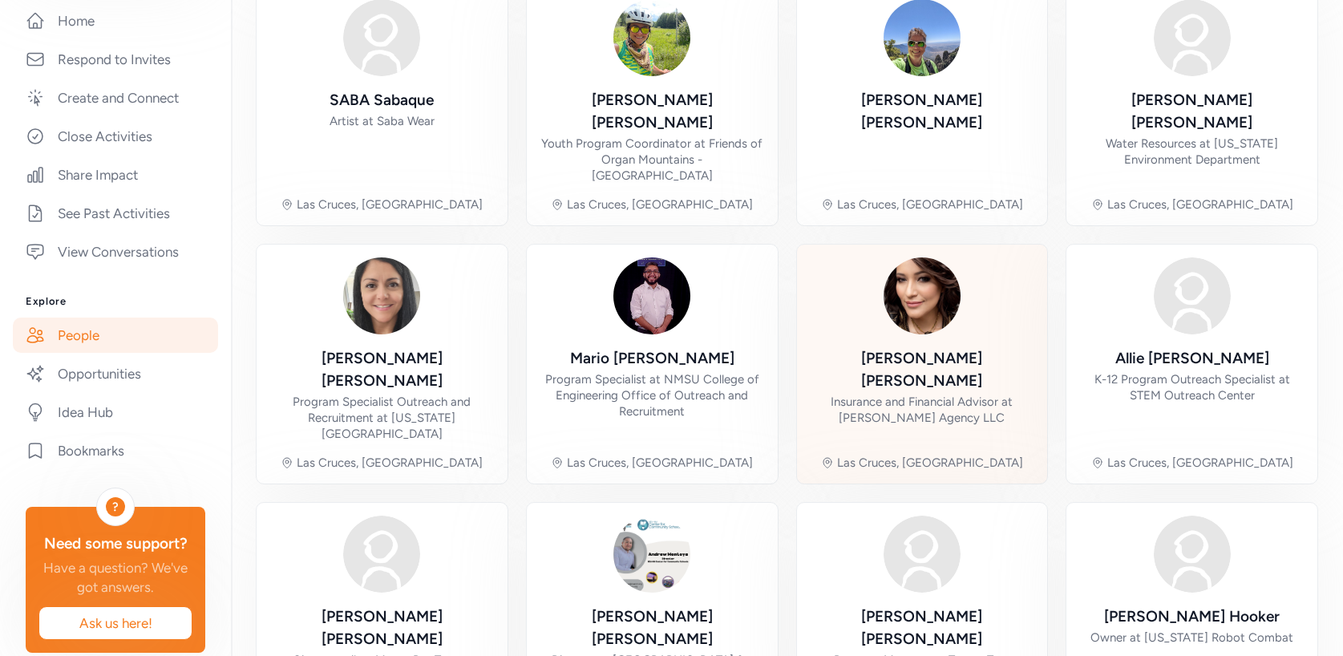
scroll to position [462, 0]
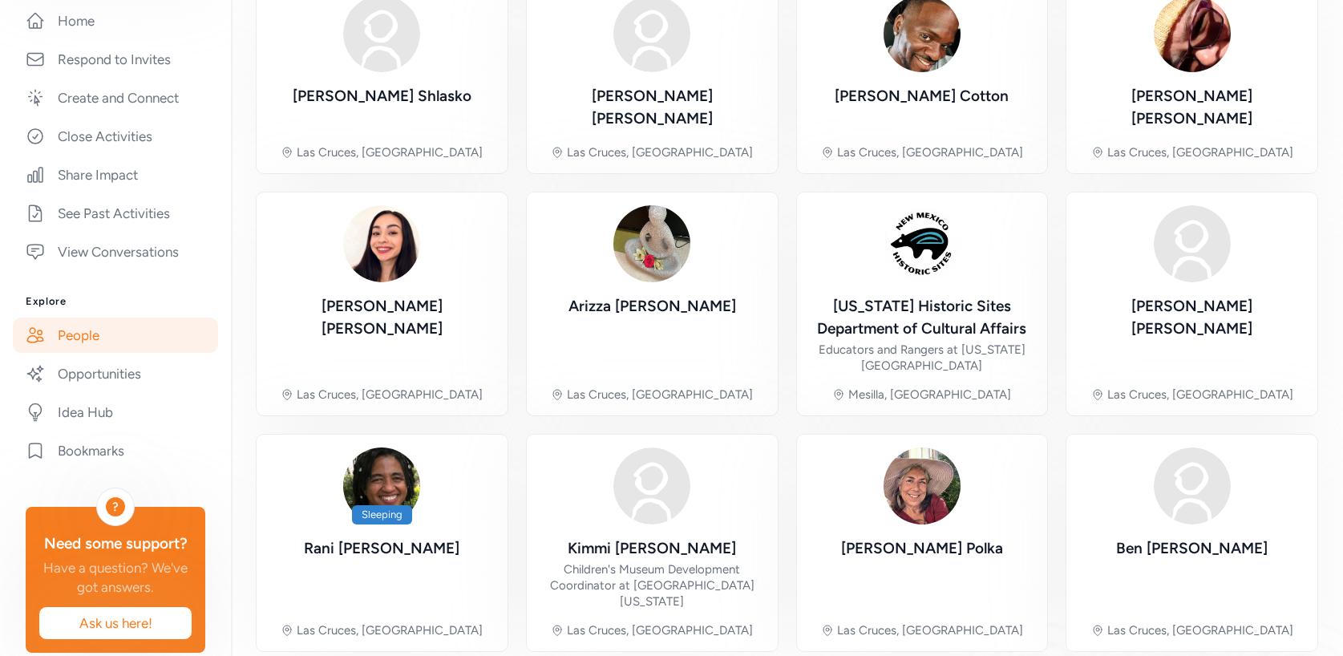
scroll to position [421, 0]
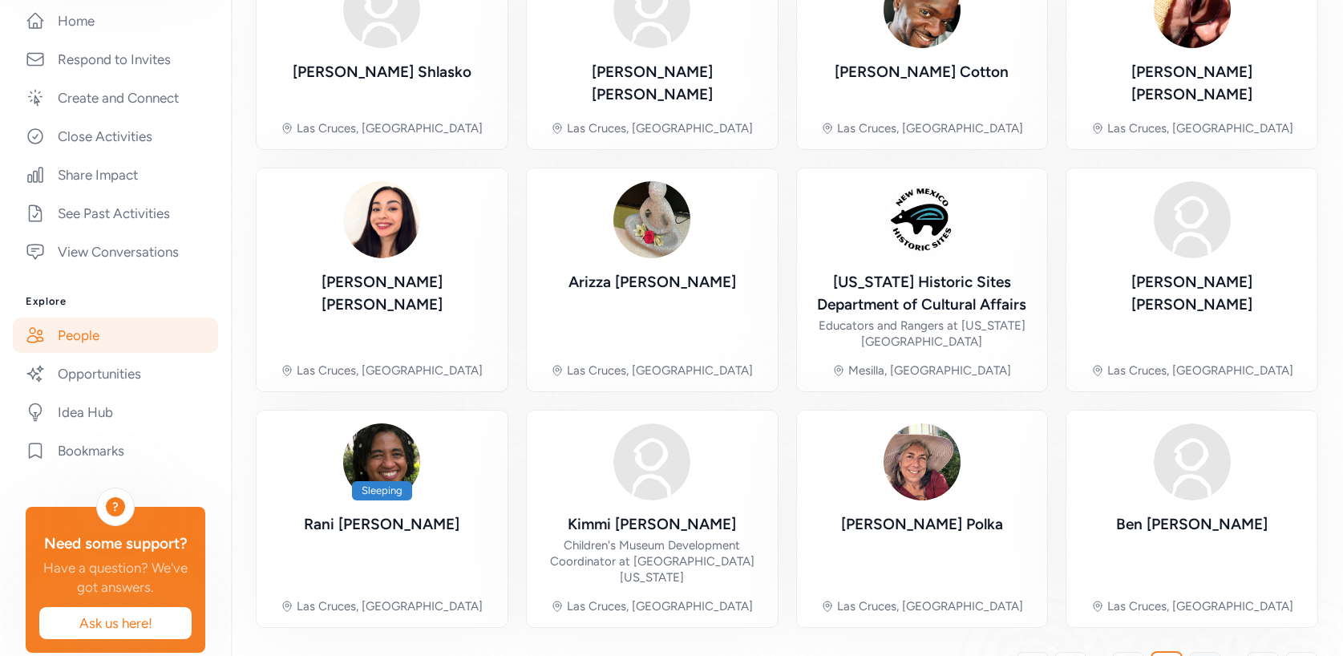
click at [1202, 655] on span "10" at bounding box center [1205, 667] width 14 height 19
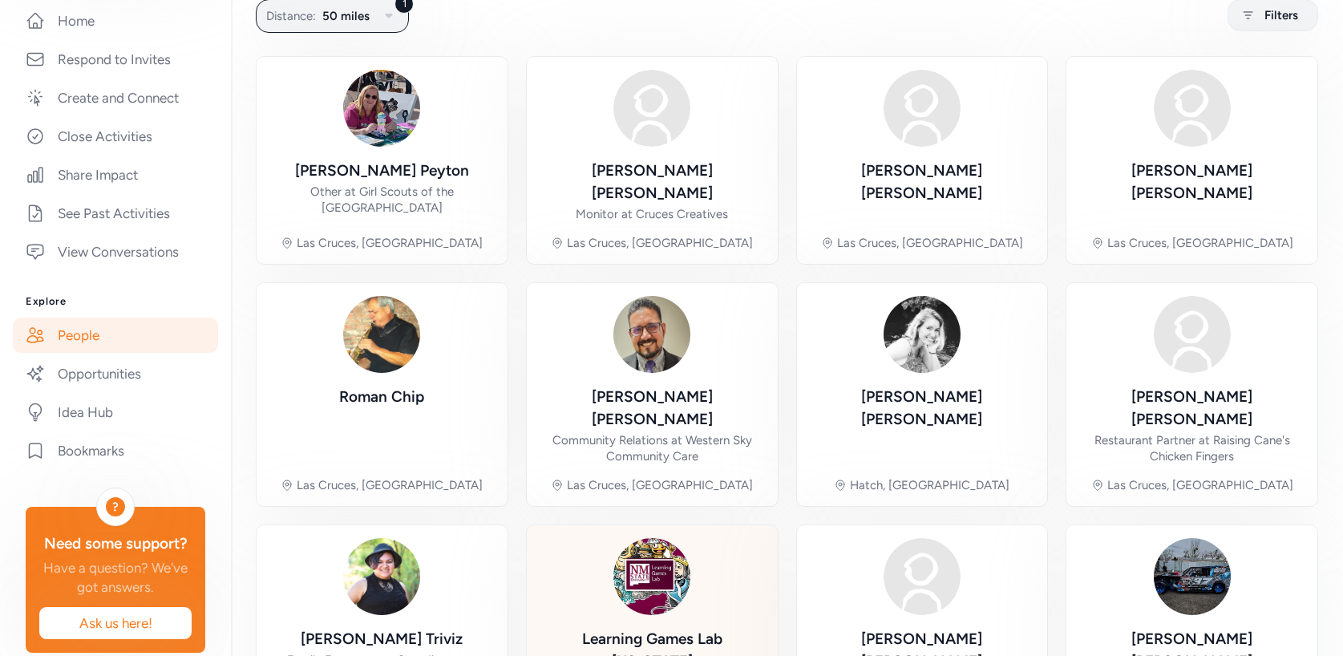
scroll to position [453, 0]
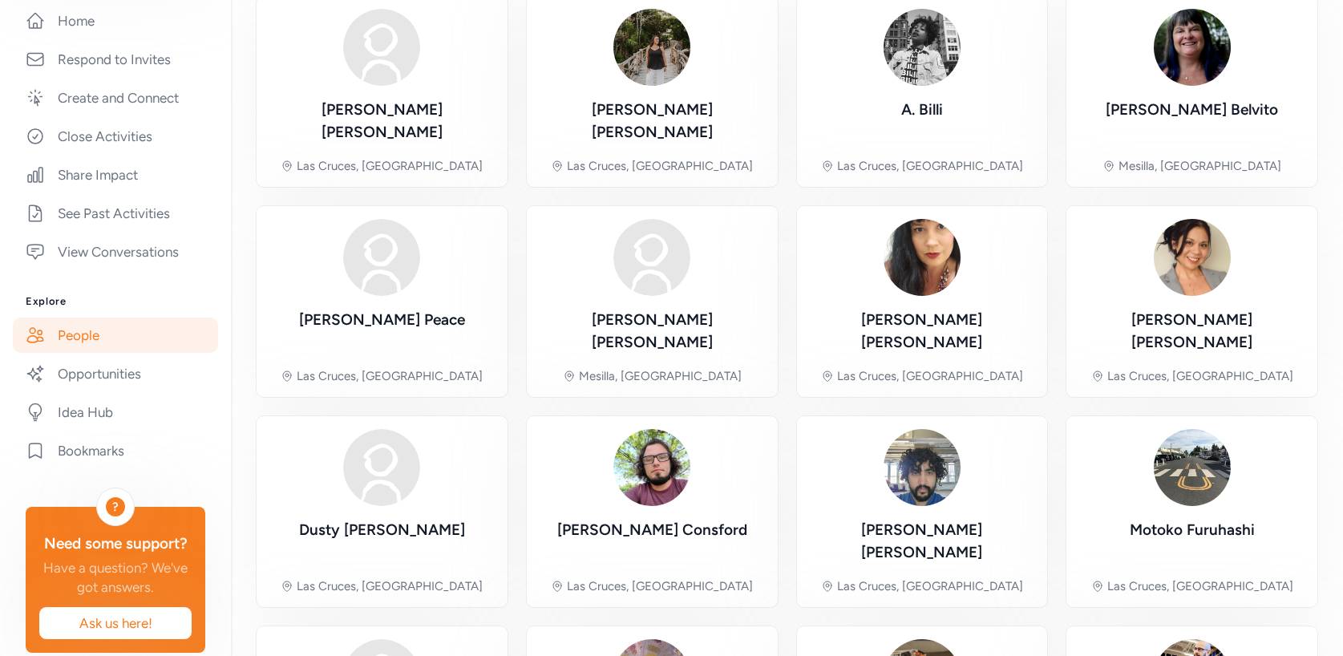
scroll to position [103, 0]
